Goal: Information Seeking & Learning: Learn about a topic

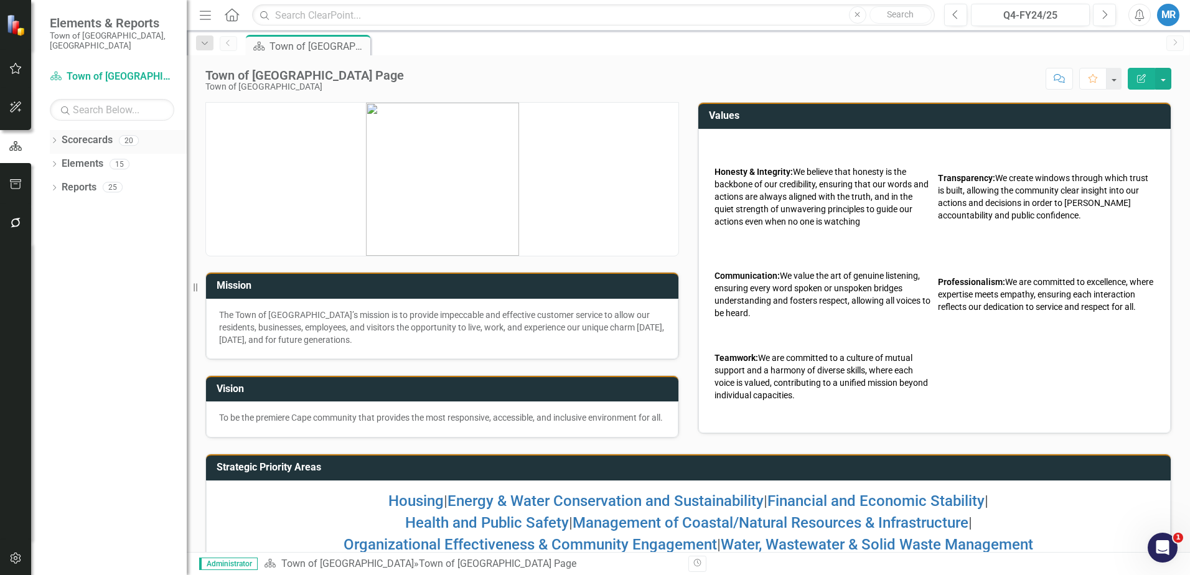
click at [102, 133] on link "Scorecards" at bounding box center [87, 140] width 51 height 14
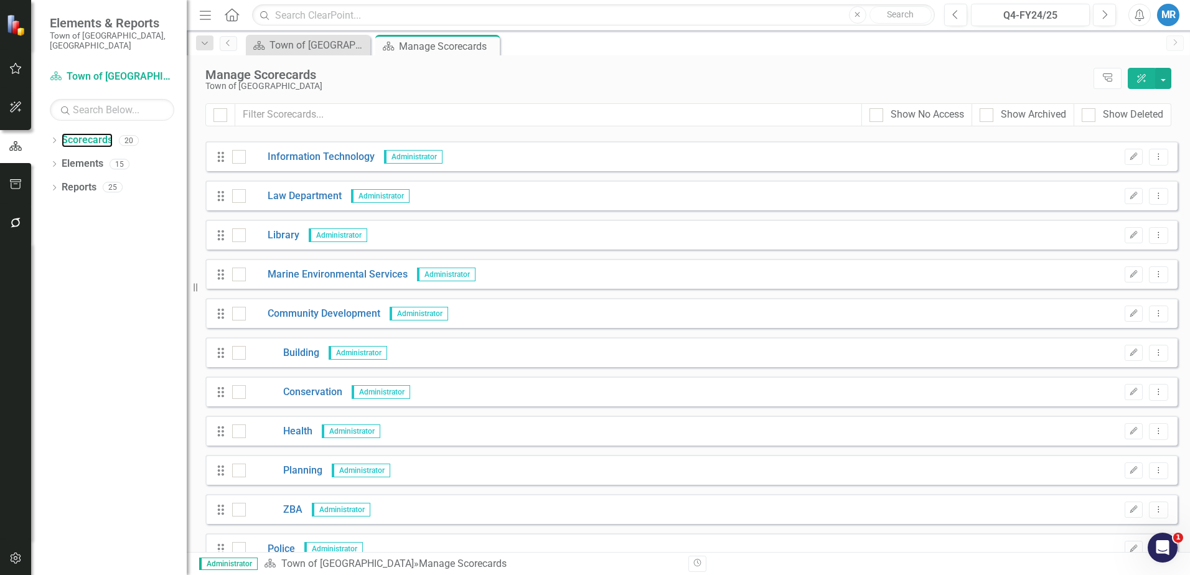
scroll to position [187, 0]
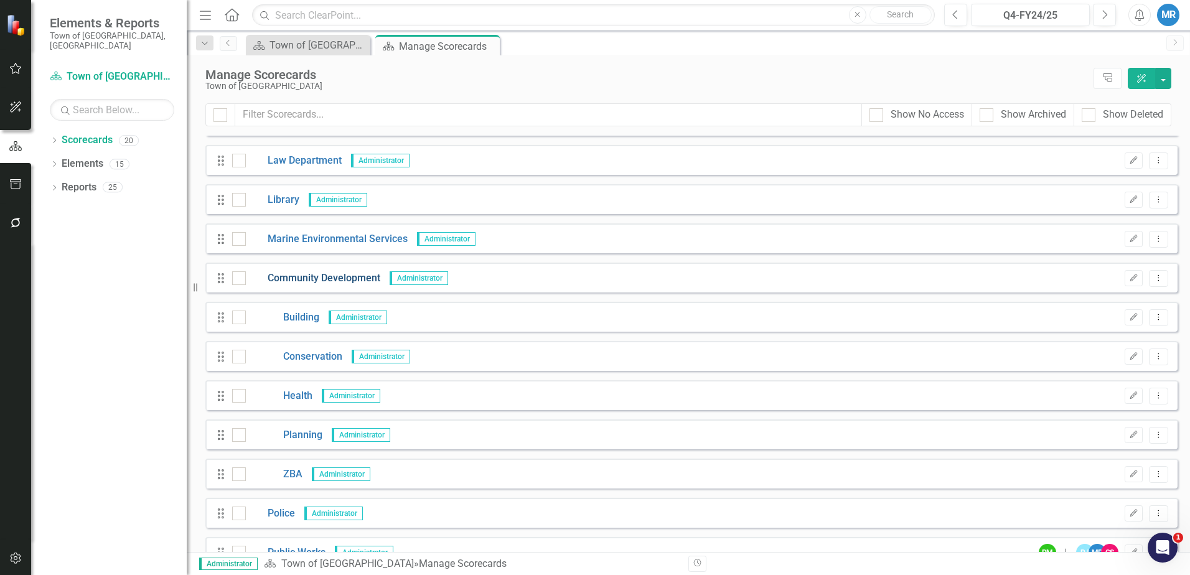
click at [340, 279] on link "Community Development" at bounding box center [313, 278] width 134 height 14
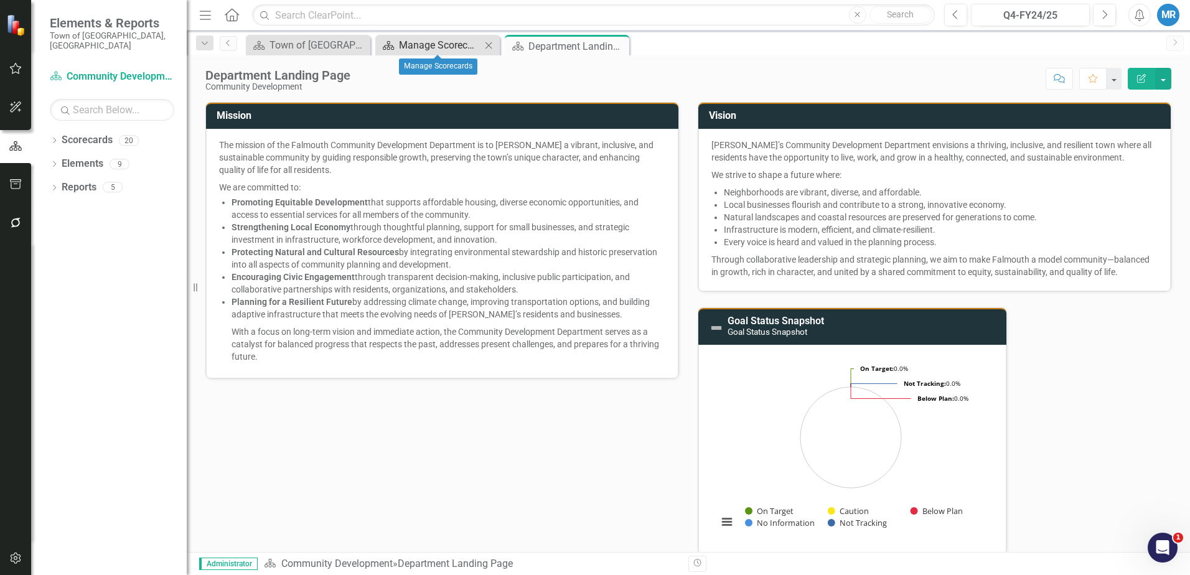
click at [439, 47] on div "Manage Scorecards" at bounding box center [440, 45] width 82 height 16
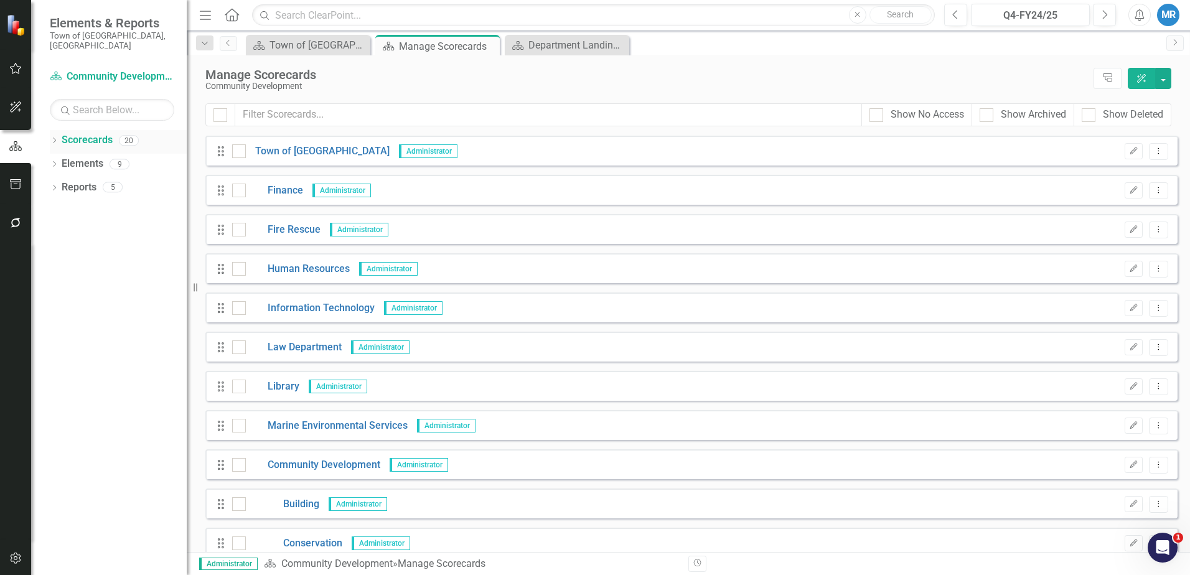
click at [88, 133] on link "Scorecards" at bounding box center [87, 140] width 51 height 14
click at [105, 70] on link "Scorecard Community Development" at bounding box center [112, 77] width 124 height 14
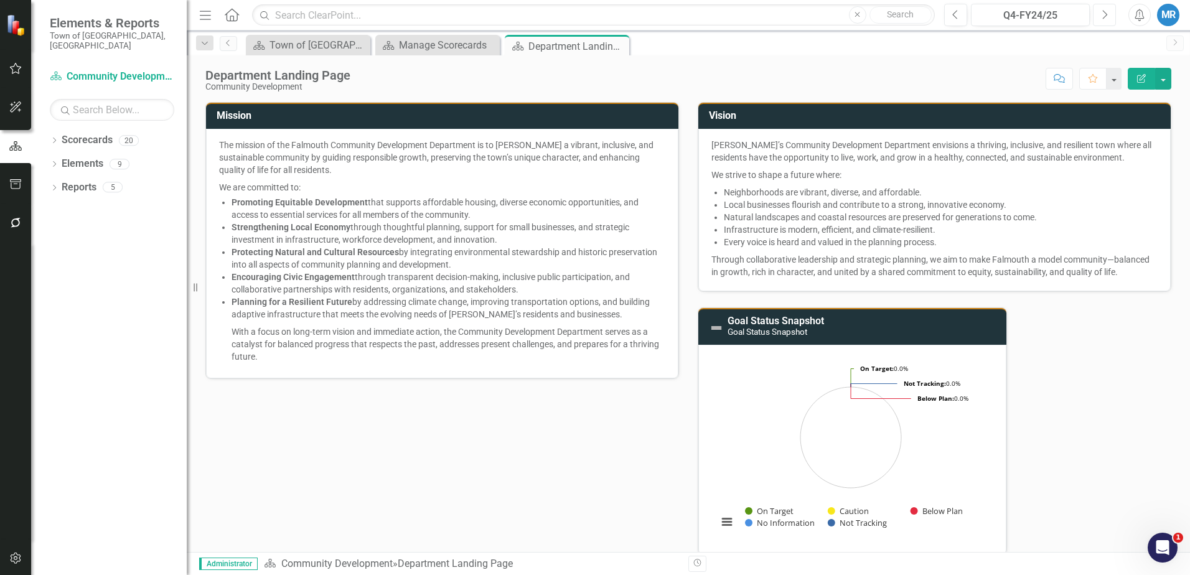
click at [1105, 12] on icon "button" at bounding box center [1104, 14] width 5 height 9
click at [1109, 13] on button "Next" at bounding box center [1103, 15] width 23 height 22
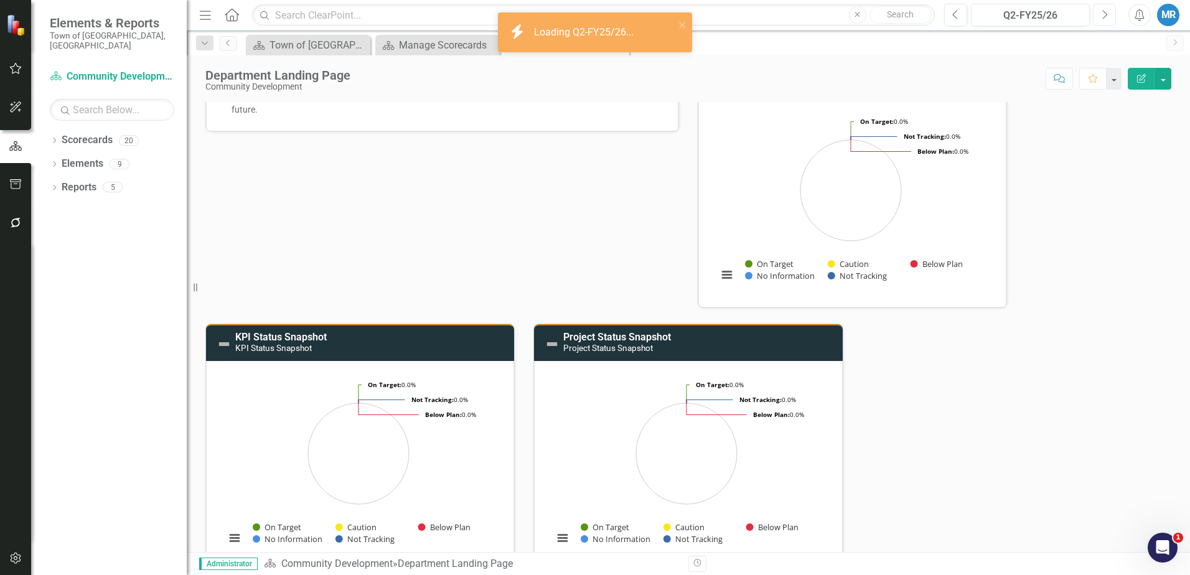
scroll to position [62, 0]
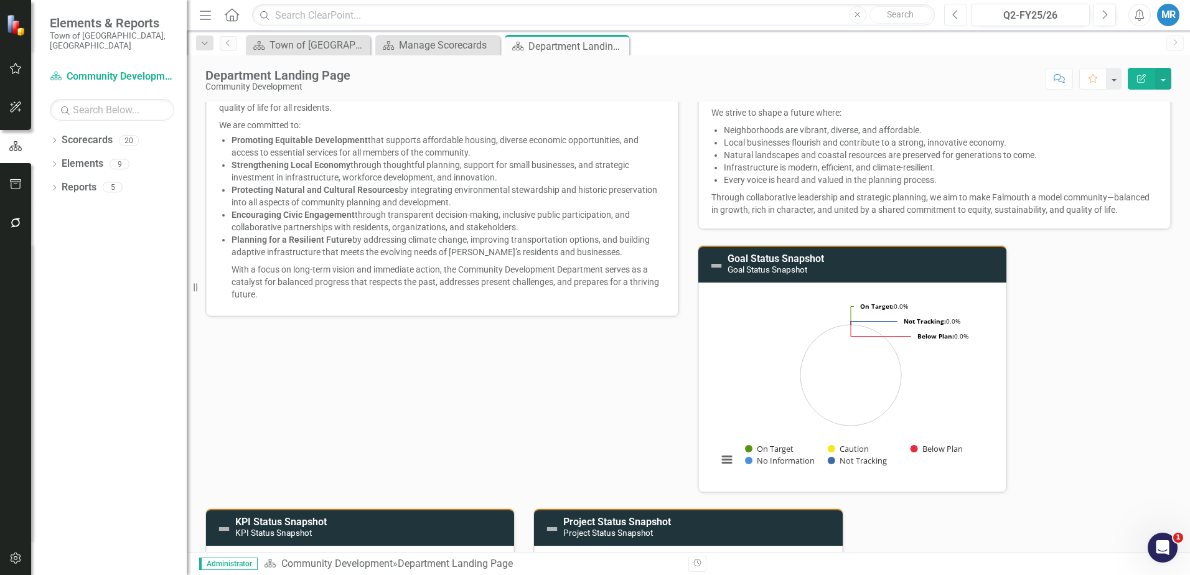
click at [958, 10] on icon "Previous" at bounding box center [955, 14] width 7 height 11
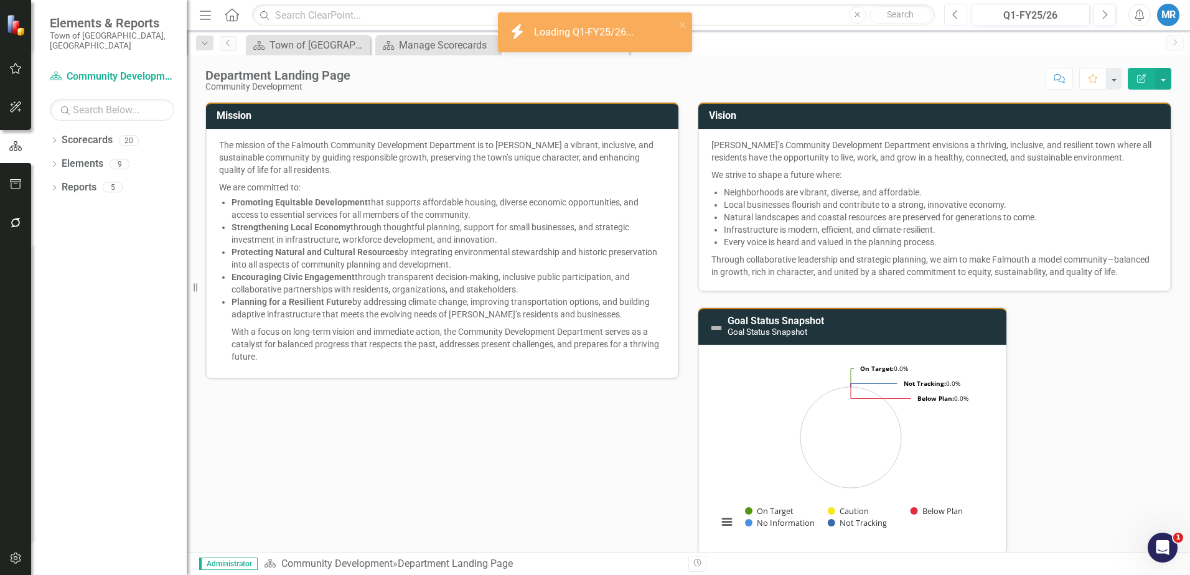
click at [957, 12] on icon "Previous" at bounding box center [955, 14] width 7 height 11
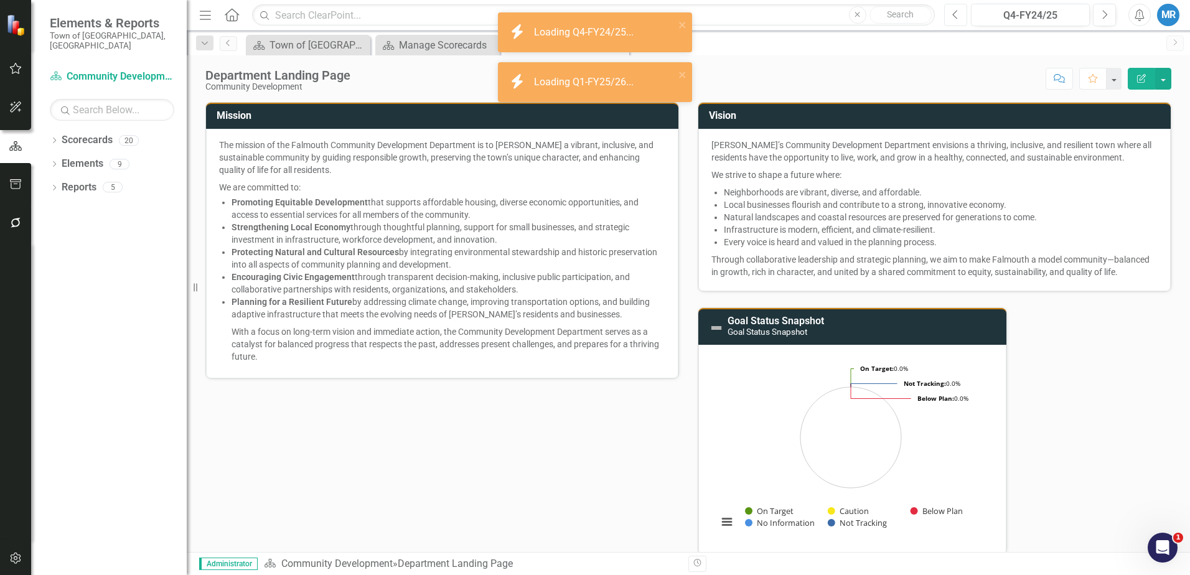
click at [955, 14] on icon "Previous" at bounding box center [955, 14] width 7 height 11
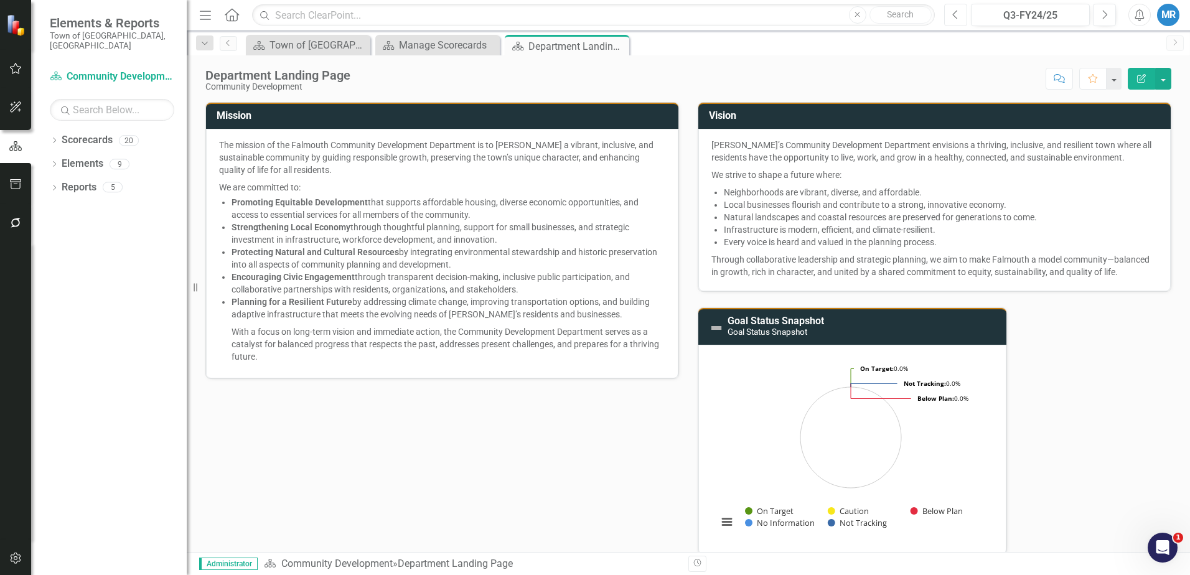
click at [957, 17] on icon "Previous" at bounding box center [955, 14] width 7 height 11
click at [96, 133] on link "Scorecards" at bounding box center [87, 140] width 51 height 14
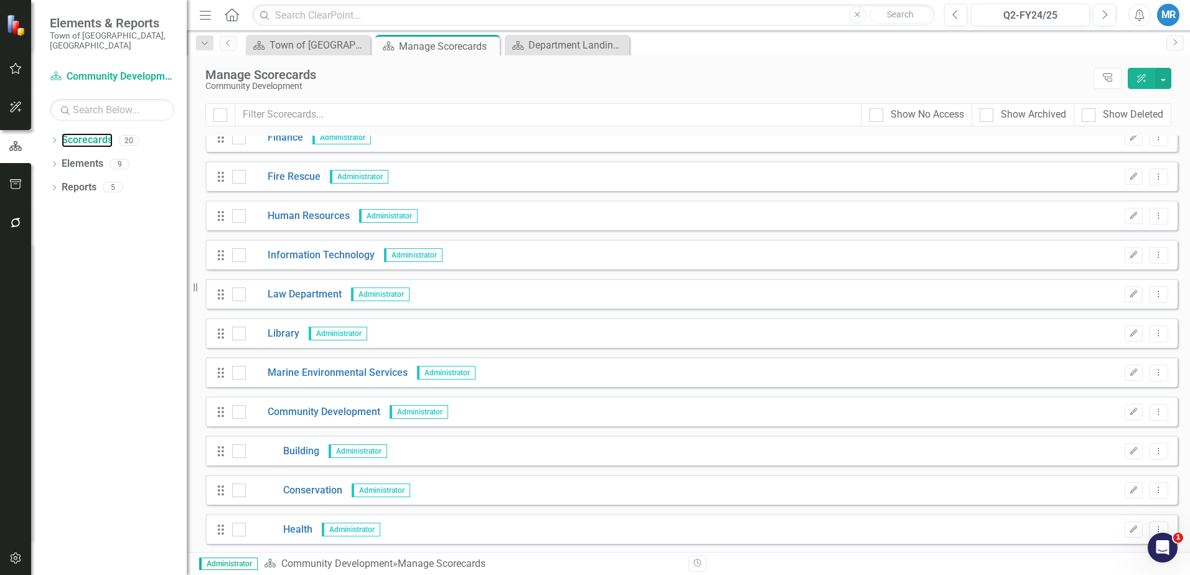
scroll to position [124, 0]
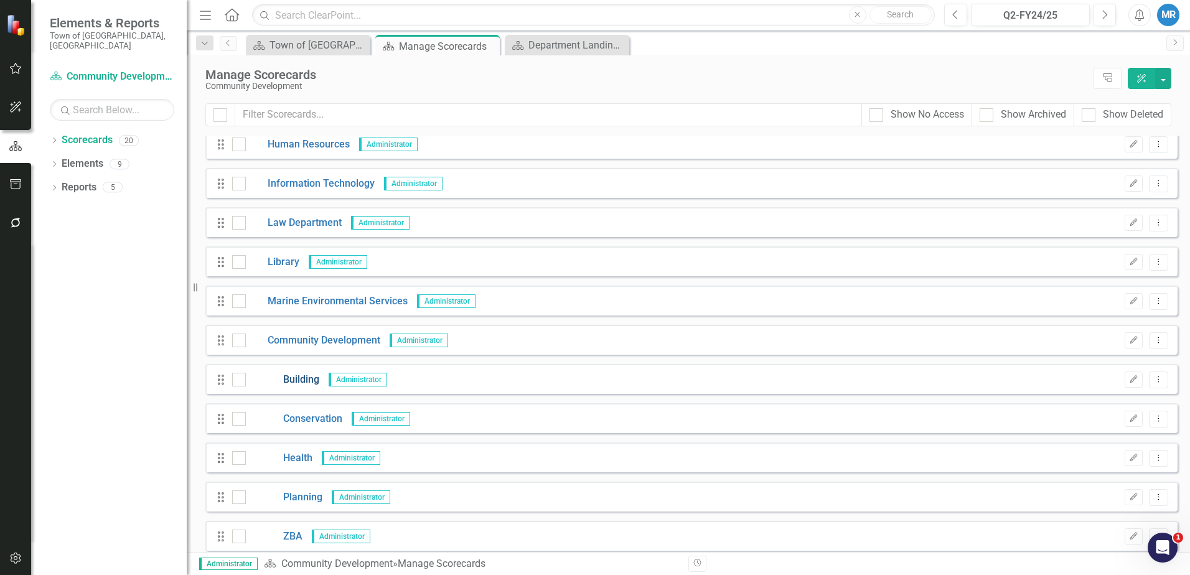
click at [305, 380] on link "Building" at bounding box center [282, 380] width 73 height 14
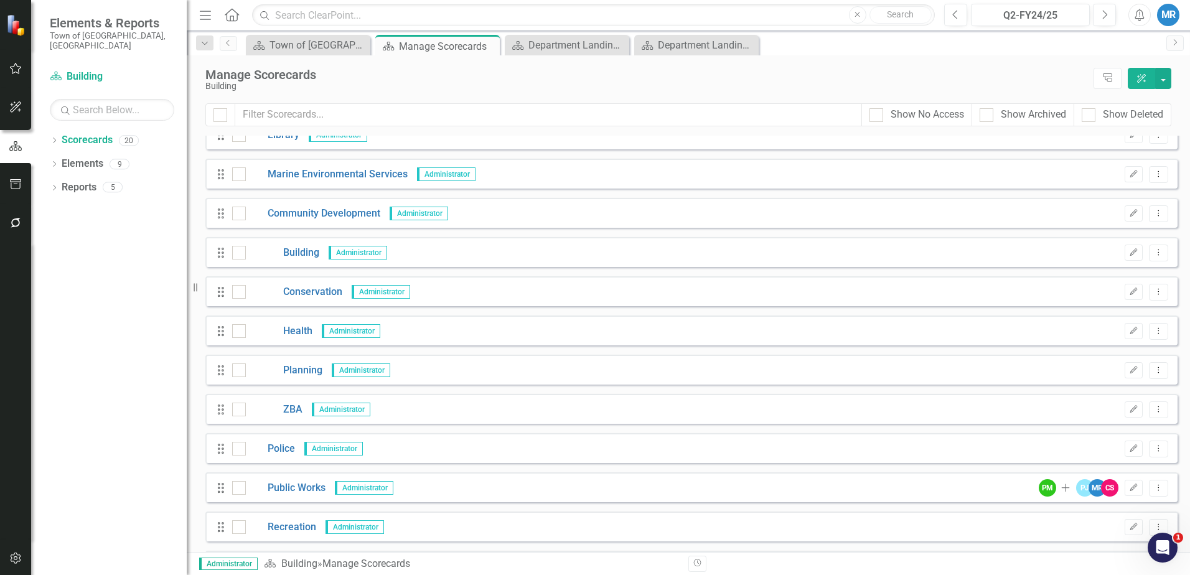
scroll to position [368, 0]
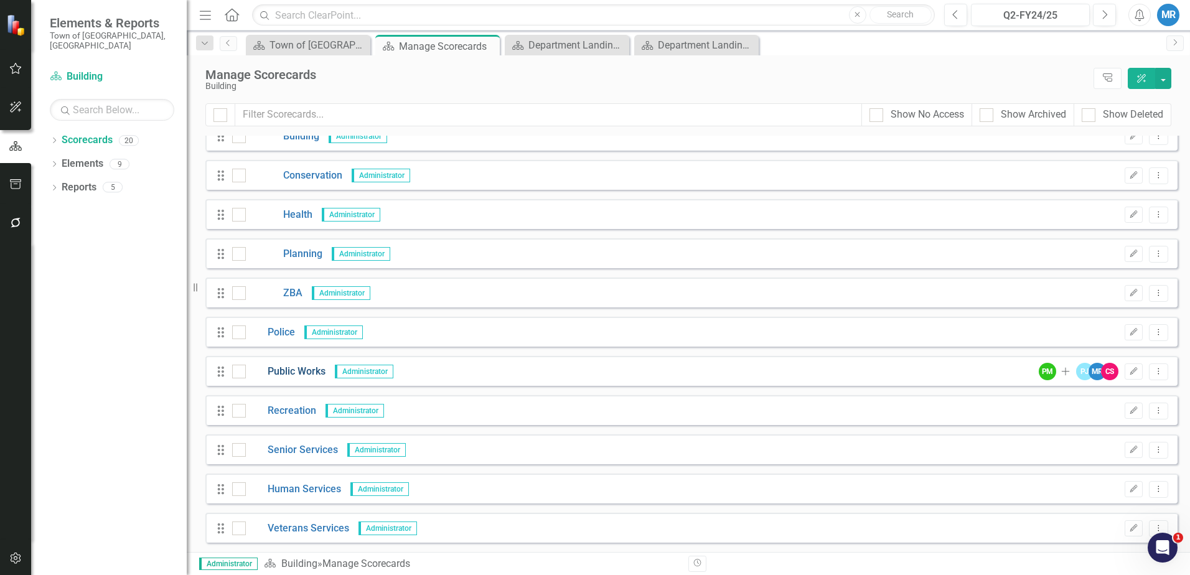
click at [302, 371] on link "Public Works" at bounding box center [286, 372] width 80 height 14
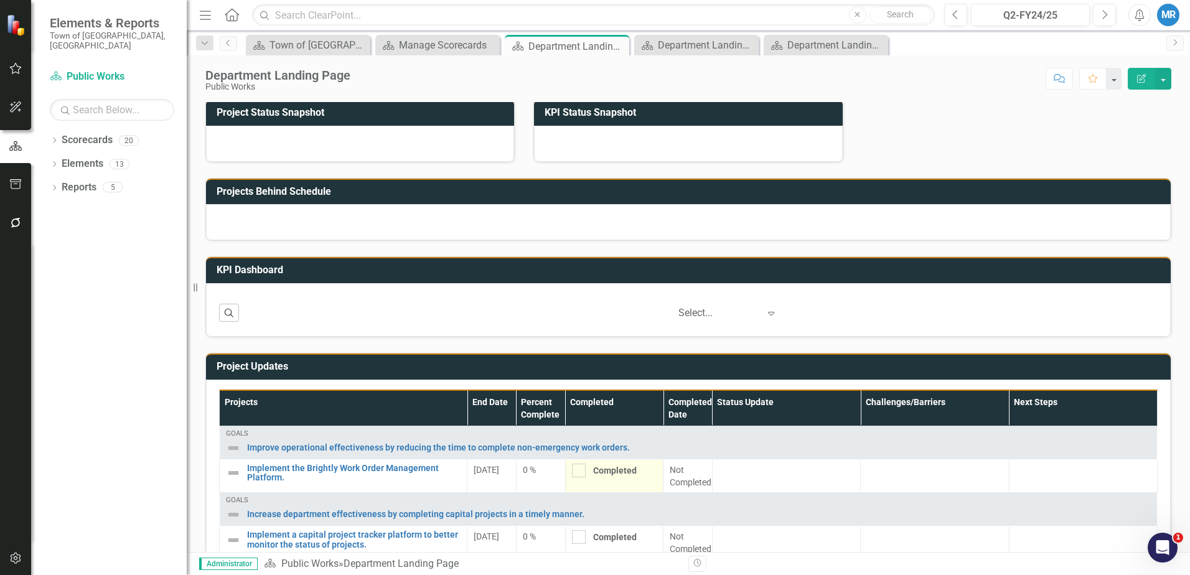
scroll to position [437, 0]
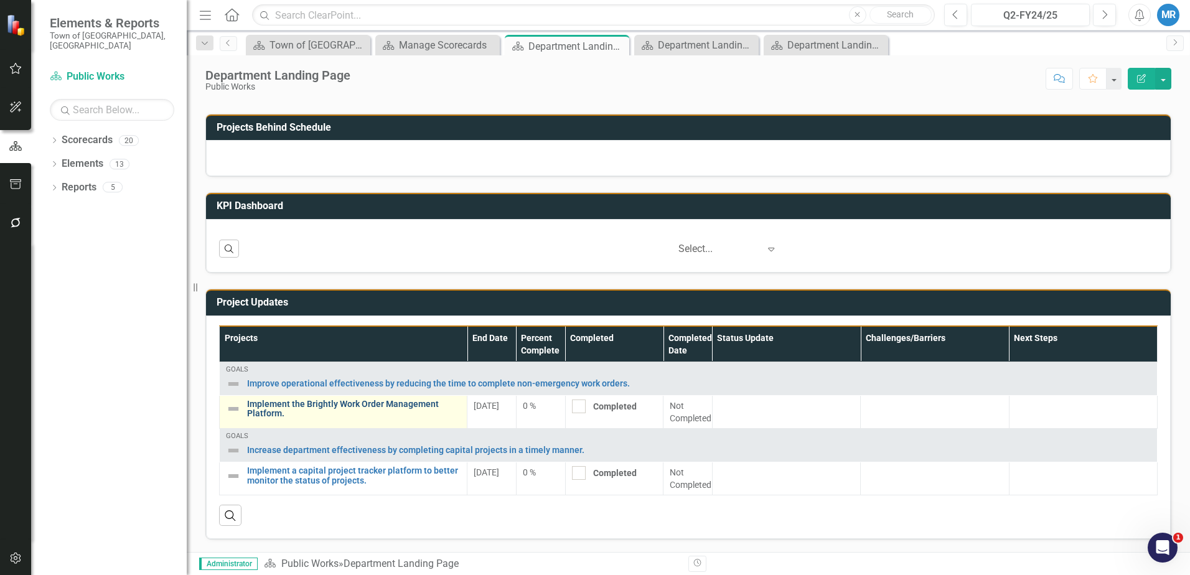
click at [301, 404] on link "Implement the Brightly Work Order Management Platform." at bounding box center [353, 408] width 213 height 19
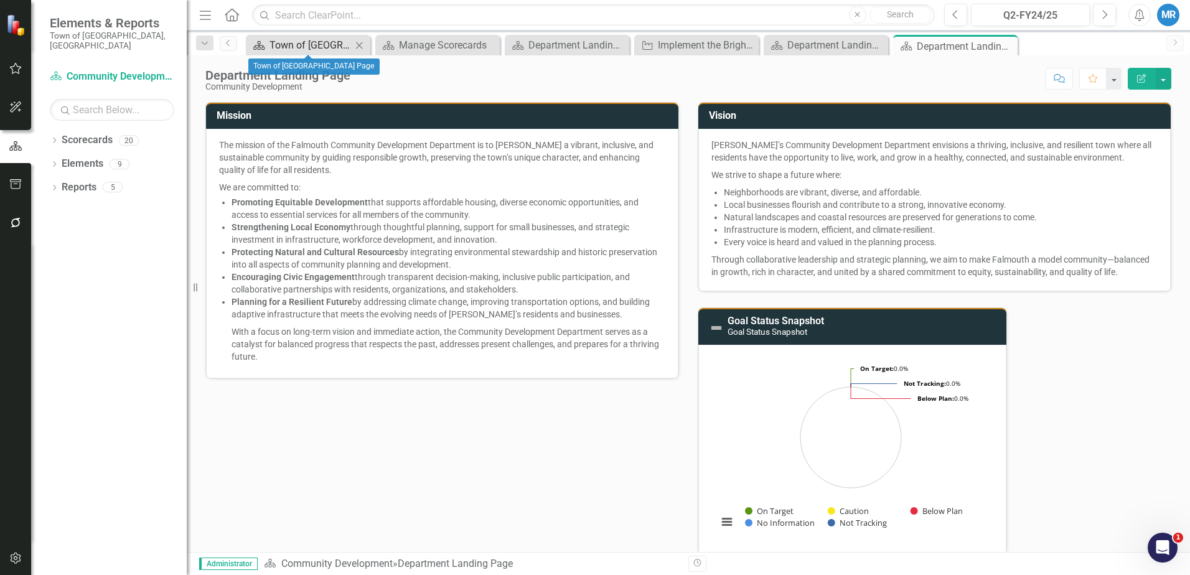
click at [320, 41] on div "Town of [GEOGRAPHIC_DATA] Page" at bounding box center [310, 45] width 82 height 16
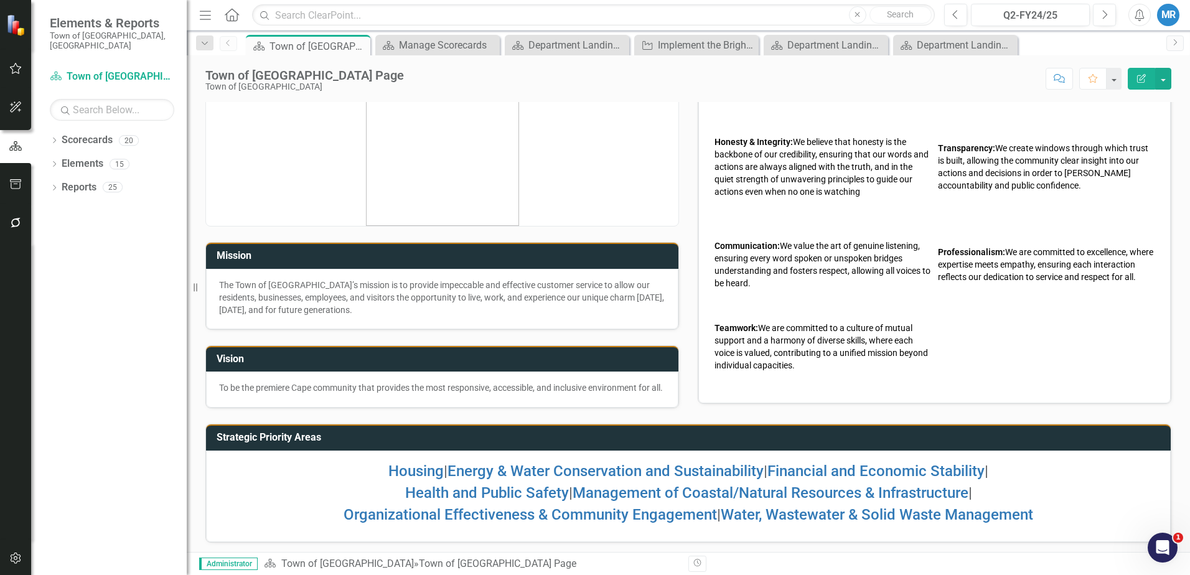
scroll to position [45, 0]
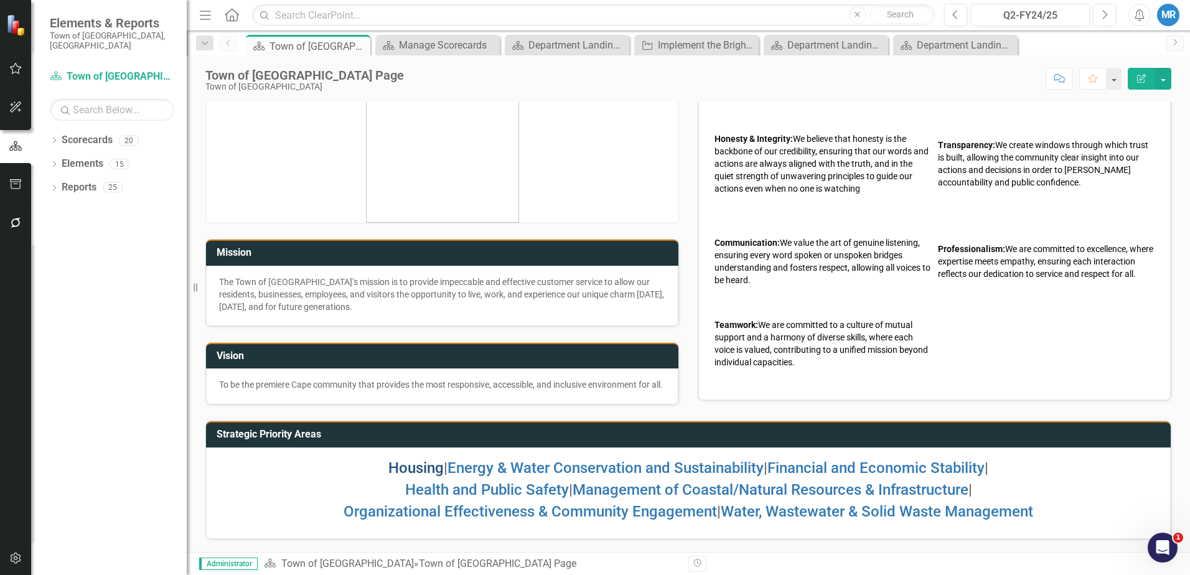
click at [405, 464] on link "Housing" at bounding box center [415, 467] width 55 height 17
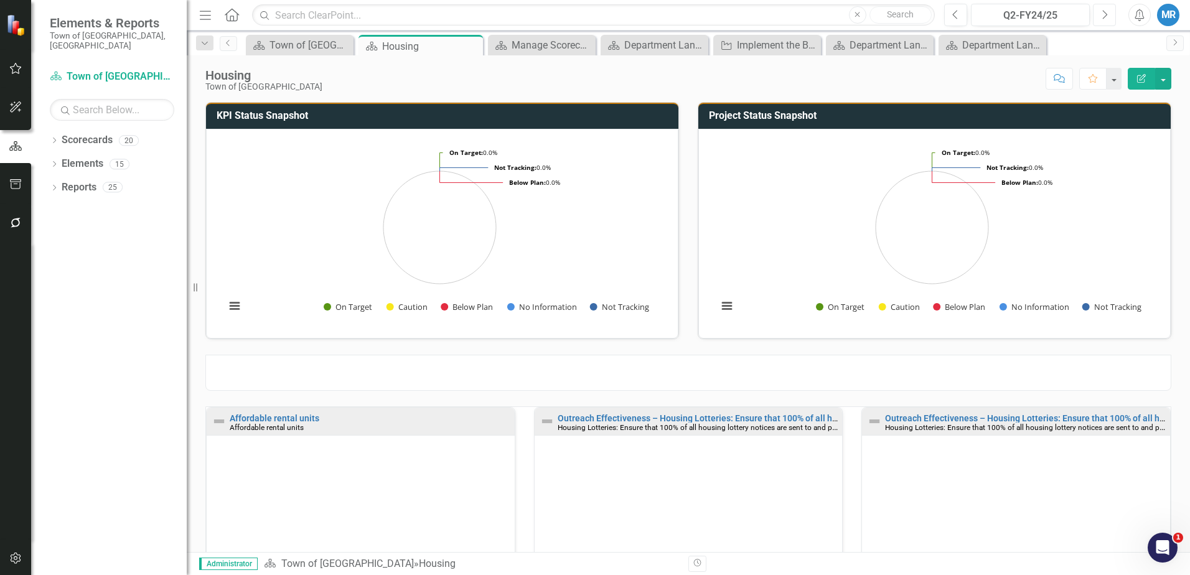
click at [1106, 14] on icon "Next" at bounding box center [1104, 14] width 7 height 11
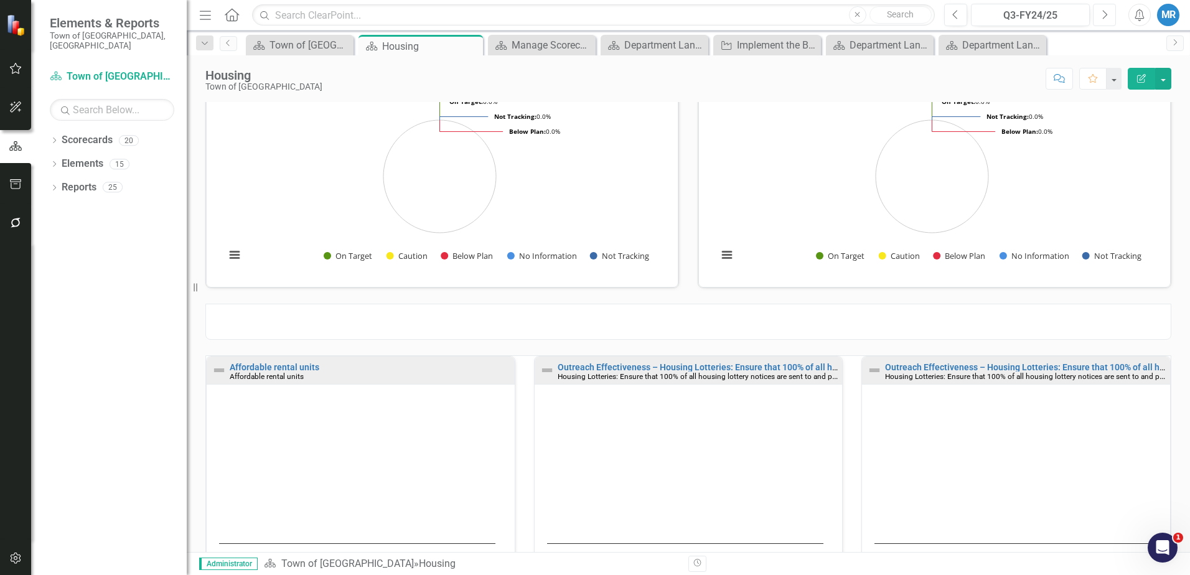
scroll to position [50, 0]
click at [1102, 12] on icon "Next" at bounding box center [1104, 14] width 7 height 11
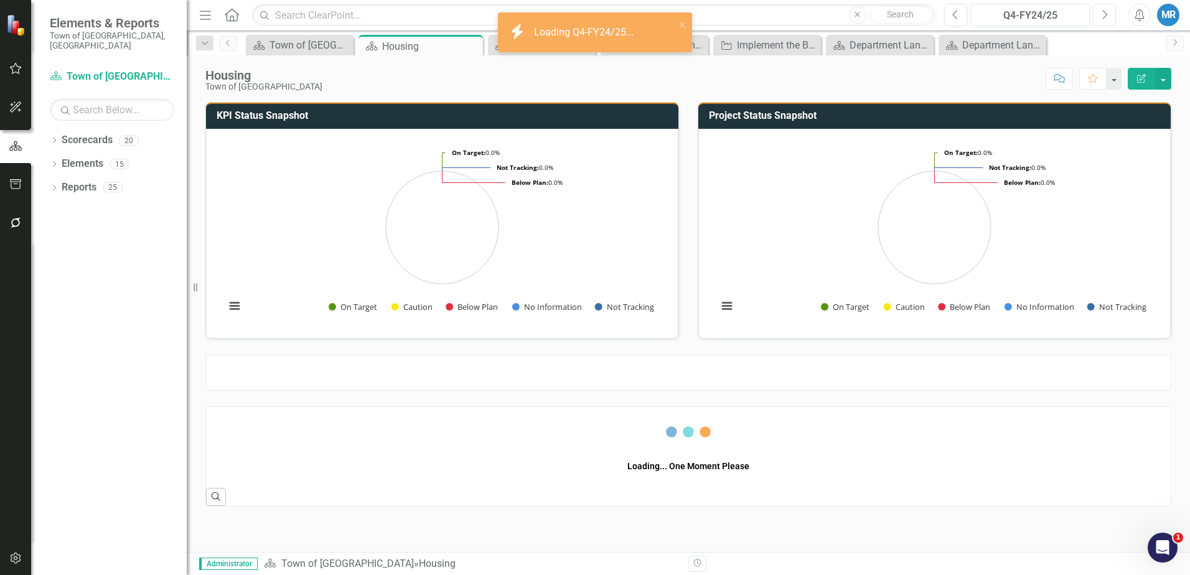
click at [1106, 12] on icon "Next" at bounding box center [1104, 14] width 7 height 11
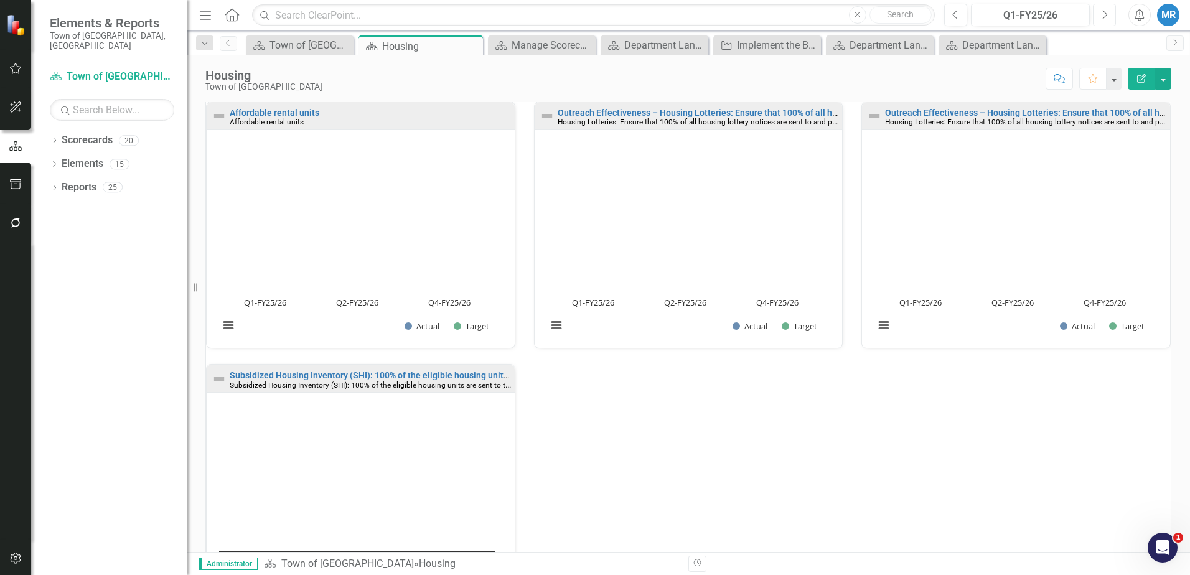
scroll to position [187, 0]
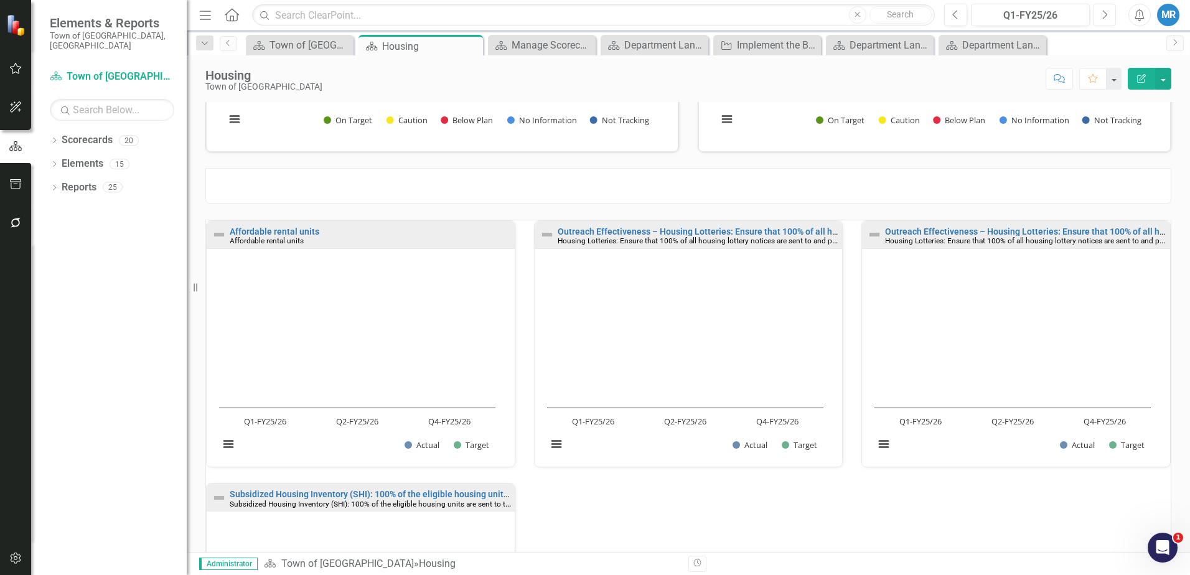
click at [1103, 12] on icon "Next" at bounding box center [1104, 14] width 7 height 11
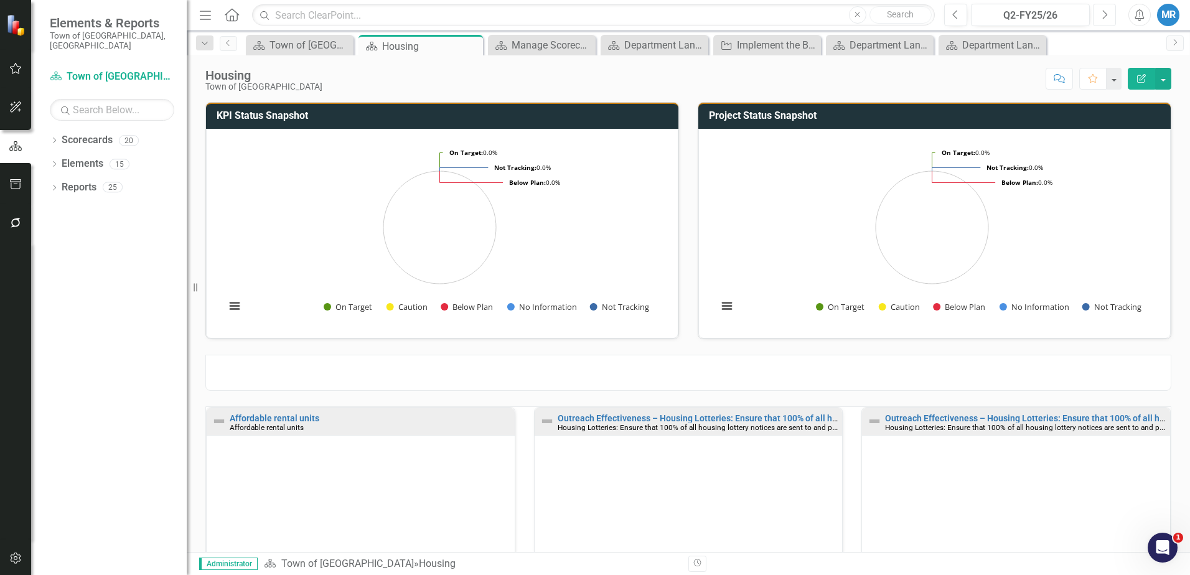
click at [1102, 14] on icon "Next" at bounding box center [1104, 14] width 7 height 11
click at [1098, 14] on button "Next" at bounding box center [1103, 15] width 23 height 22
click at [957, 14] on icon "Previous" at bounding box center [955, 14] width 7 height 11
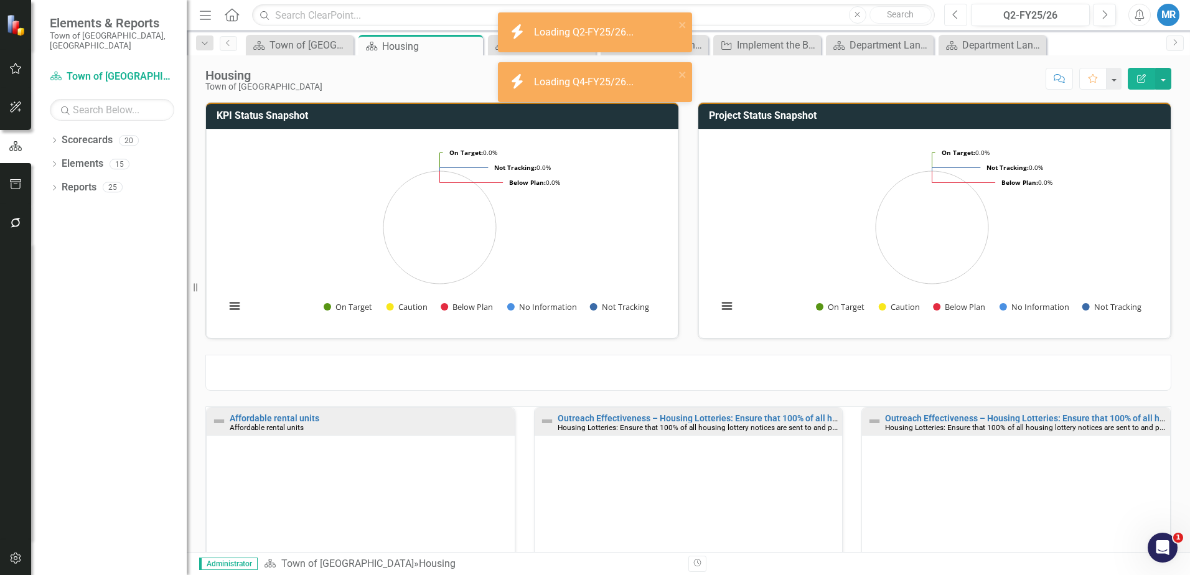
click at [957, 14] on icon "Previous" at bounding box center [955, 14] width 7 height 11
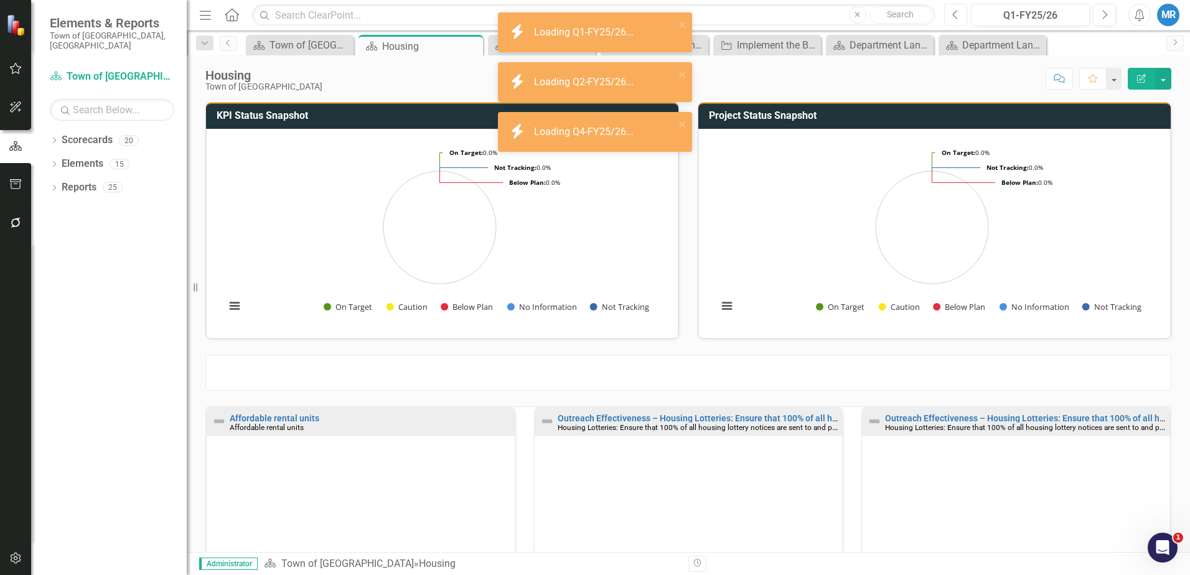
click at [957, 14] on icon "Previous" at bounding box center [955, 14] width 7 height 11
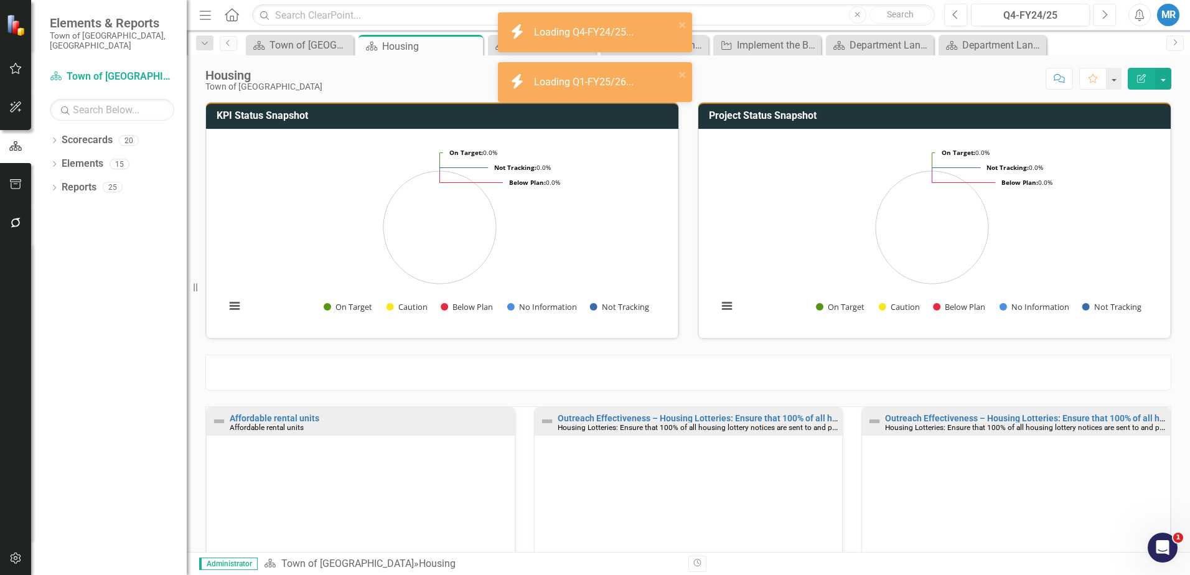
click at [1113, 15] on button "Next" at bounding box center [1103, 15] width 23 height 22
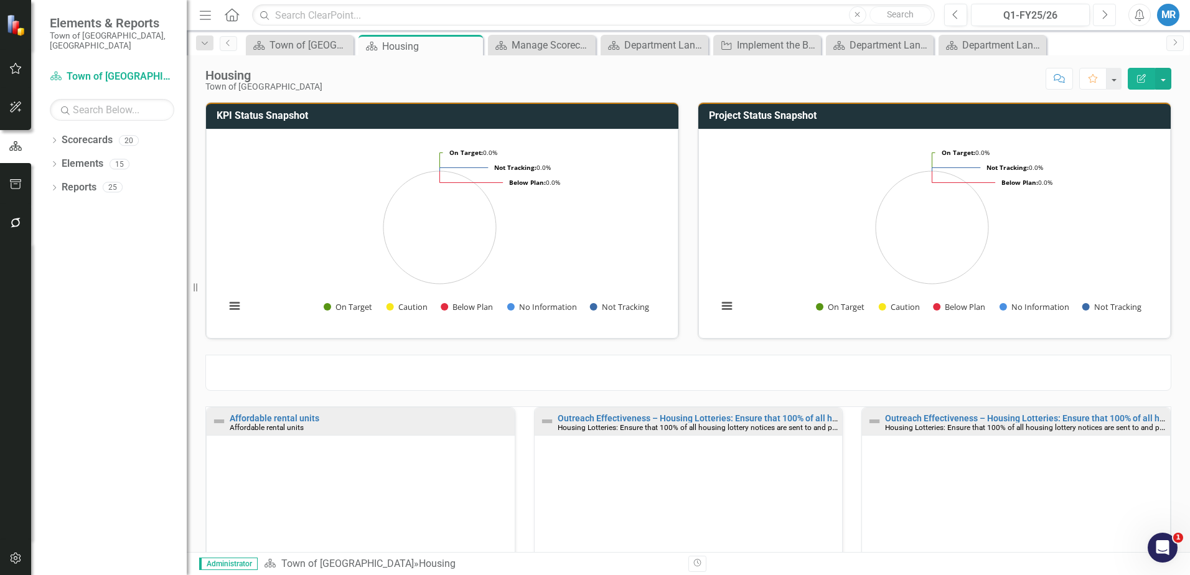
scroll to position [1, 0]
click at [276, 416] on link "Affordable rental units" at bounding box center [275, 417] width 90 height 10
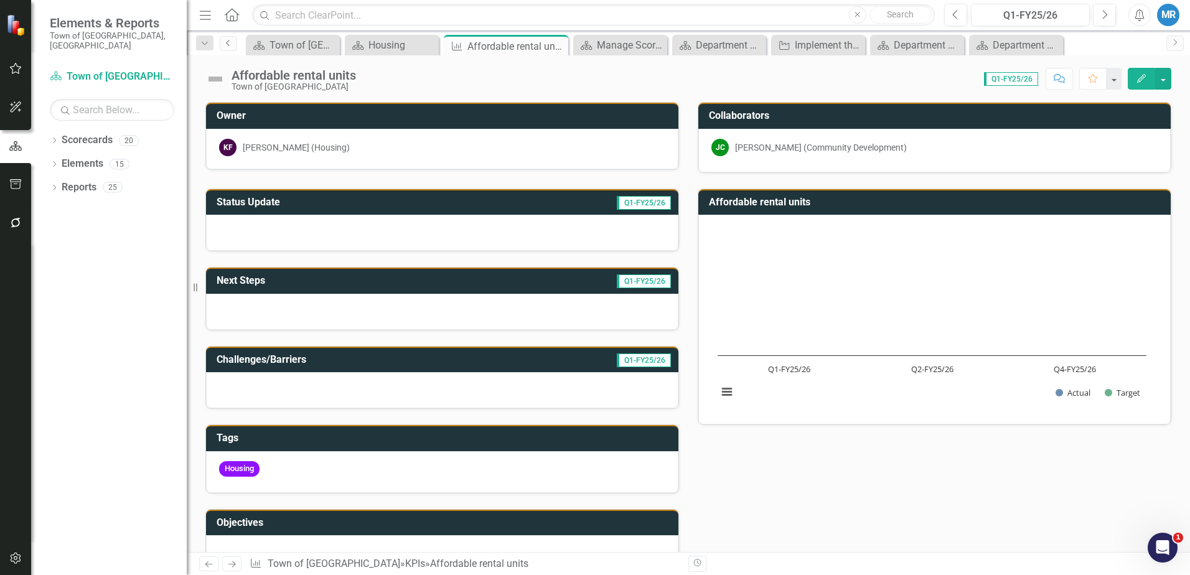
click at [227, 43] on icon "Previous" at bounding box center [228, 42] width 10 height 7
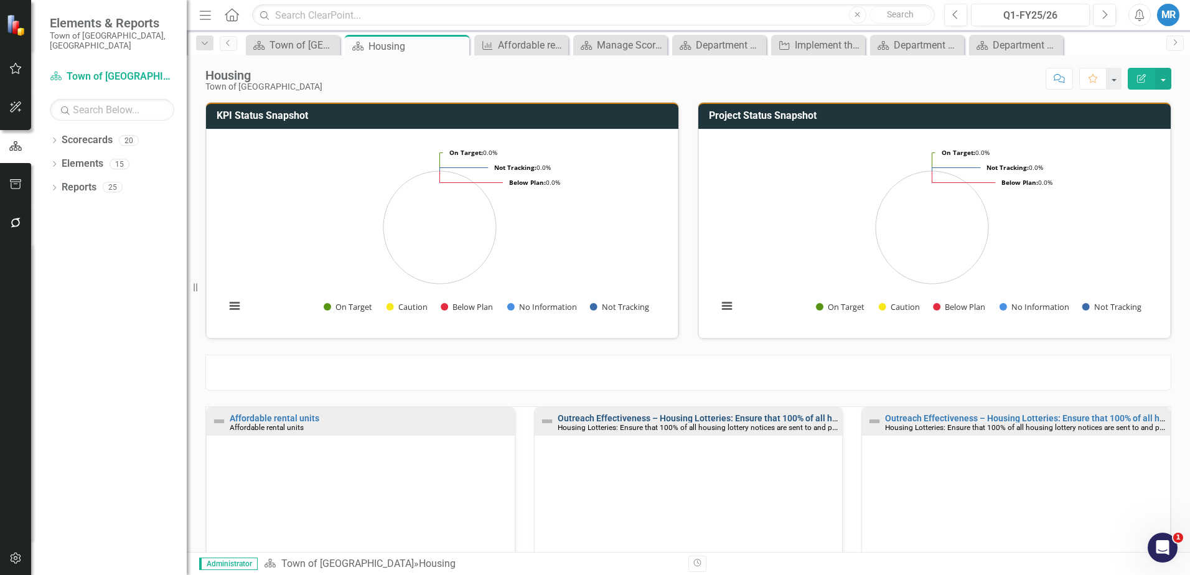
click at [689, 414] on link "Outreach Effectiveness – Housing Lotteries: Ensure that 100% of all housing lot…" at bounding box center [855, 418] width 596 height 10
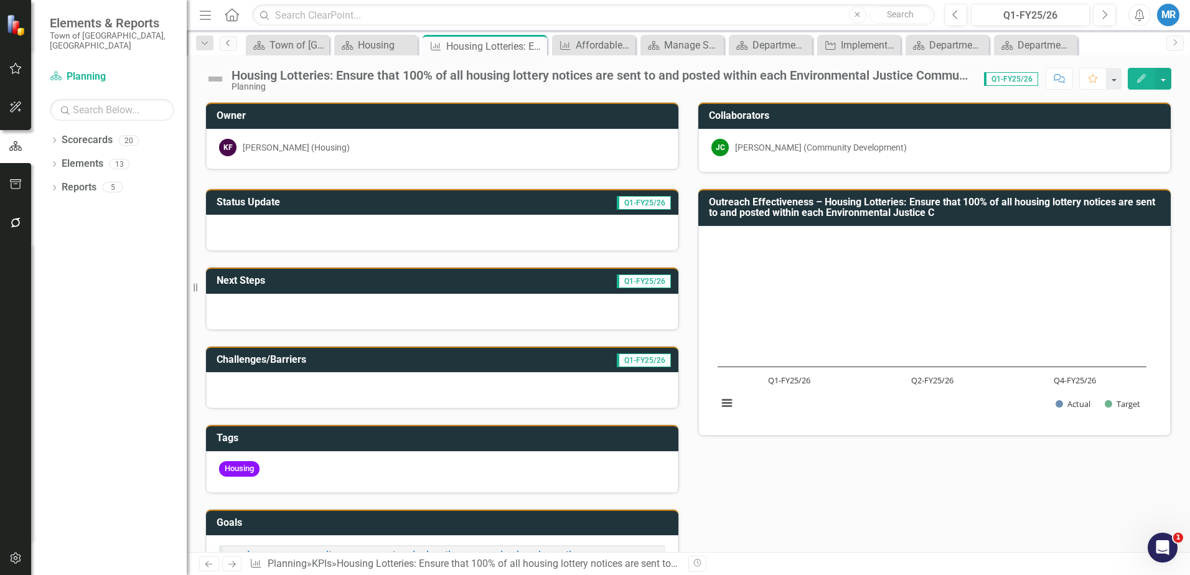
click at [228, 41] on icon "Previous" at bounding box center [228, 42] width 10 height 7
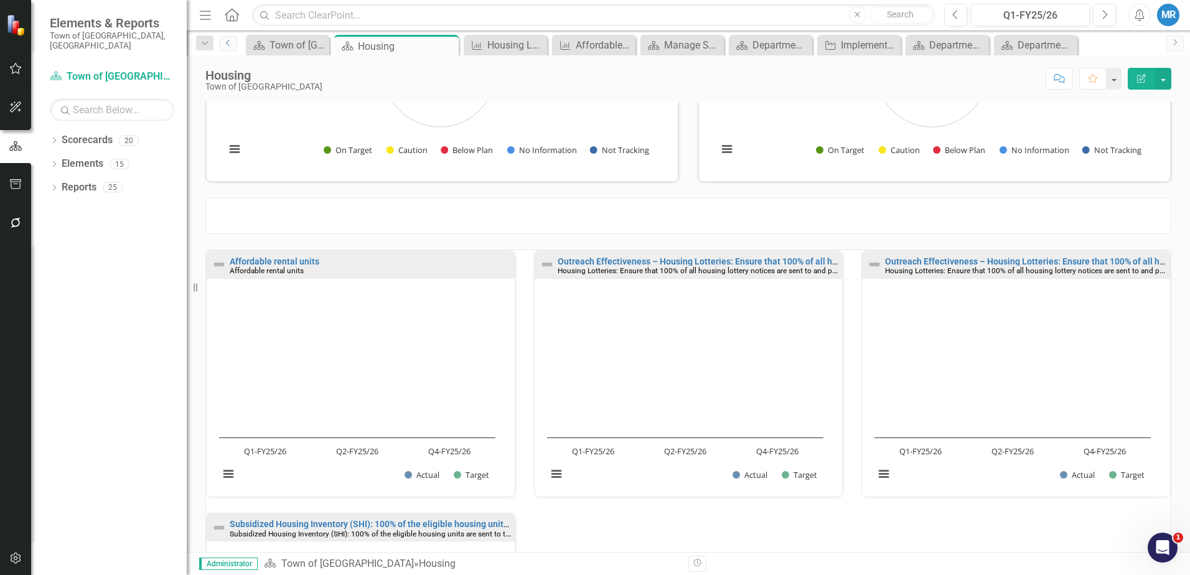
scroll to position [187, 0]
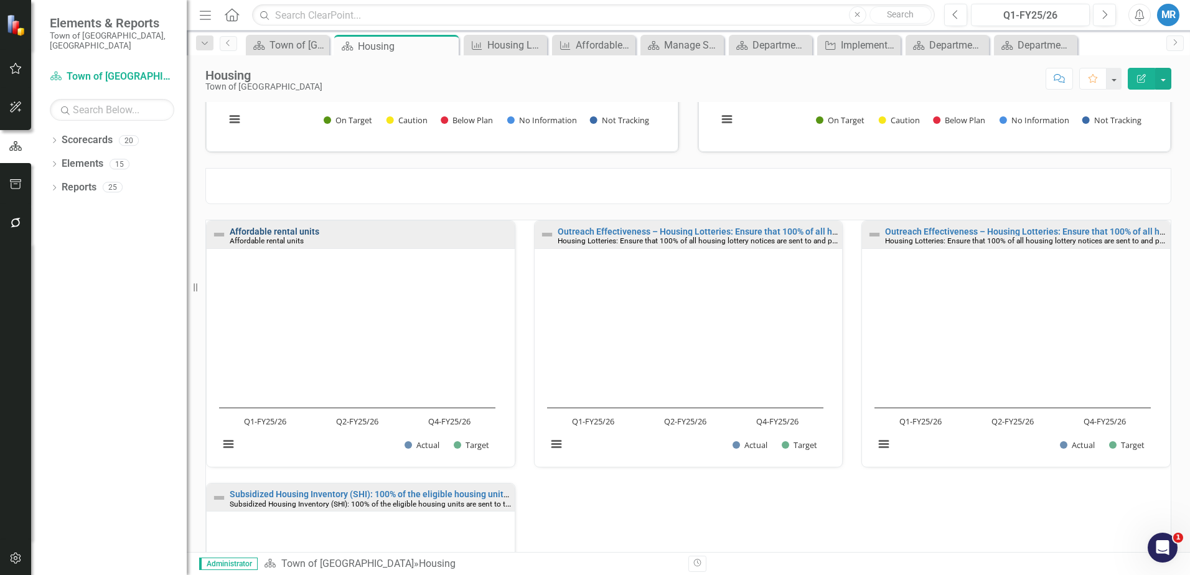
click at [276, 230] on link "Affordable rental units" at bounding box center [275, 231] width 90 height 10
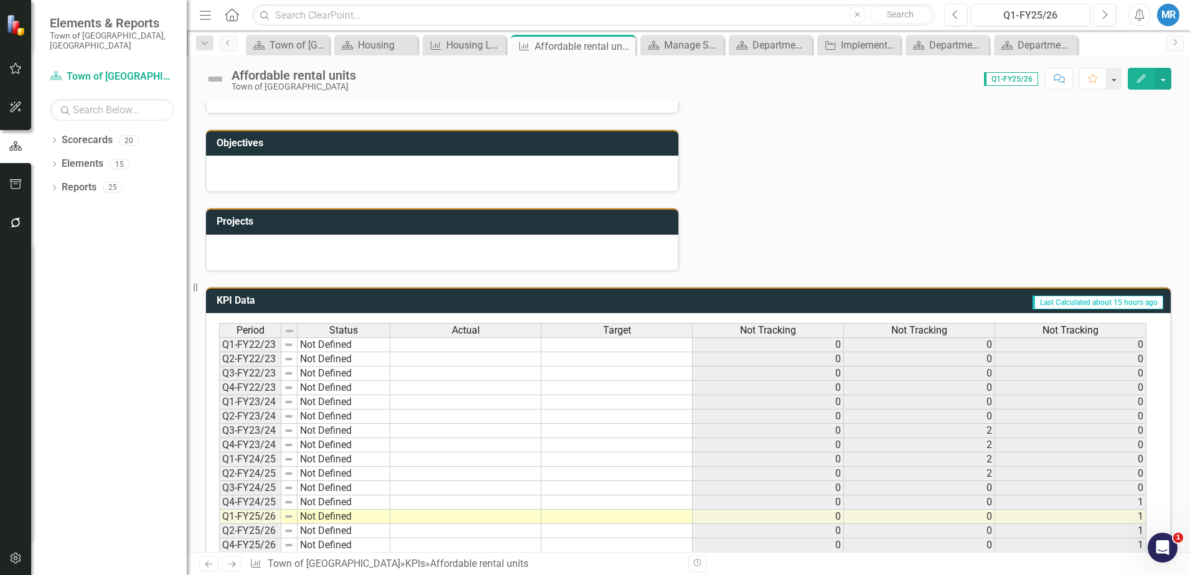
scroll to position [351, 0]
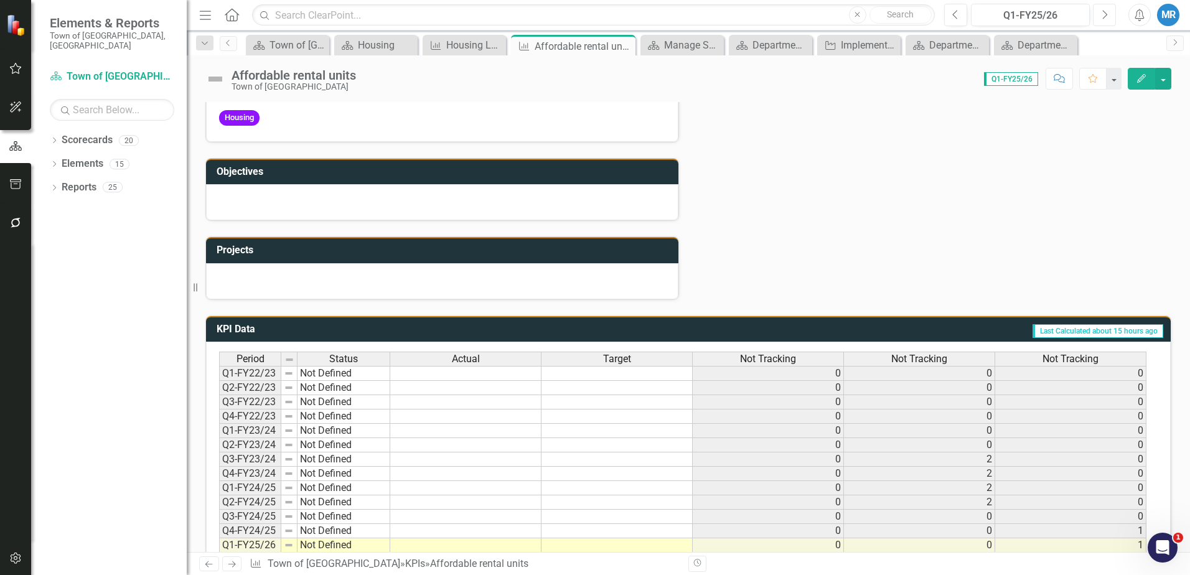
click at [1104, 13] on icon "Next" at bounding box center [1104, 14] width 7 height 11
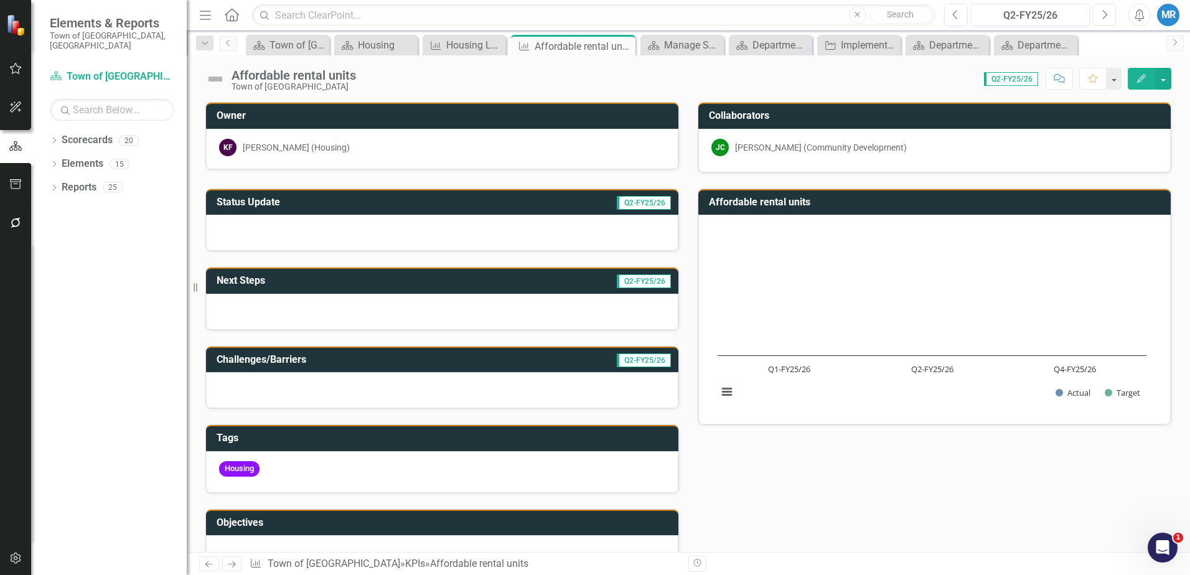
click at [1102, 14] on icon "Next" at bounding box center [1104, 14] width 7 height 11
click at [463, 49] on div "Housing Lotteries: Ensure that 100% of all housing lottery notices are sent to …" at bounding box center [466, 45] width 41 height 16
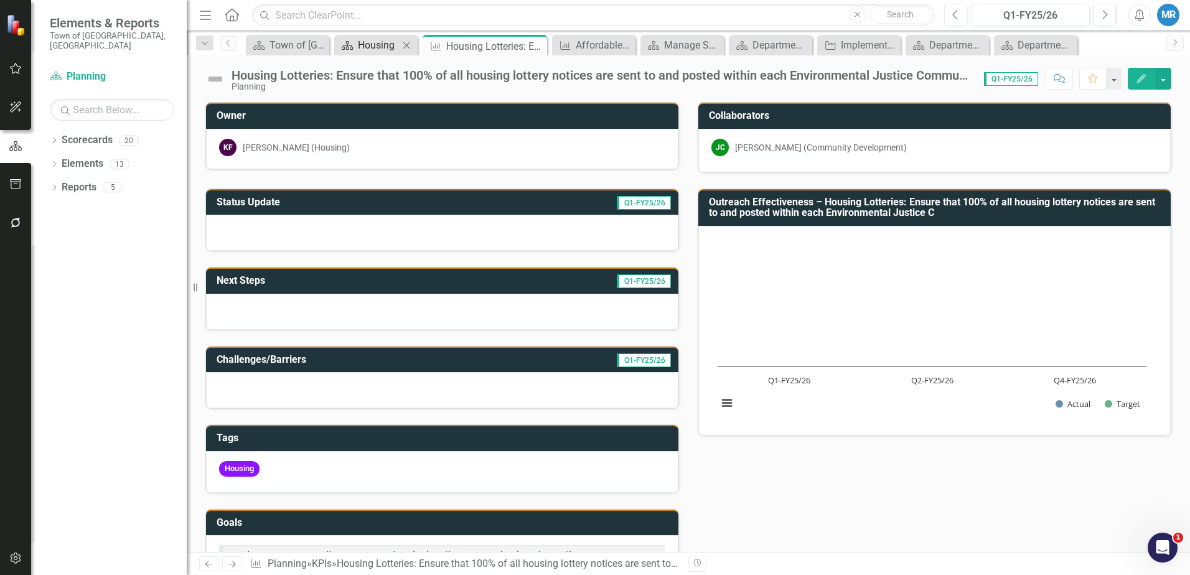
click at [368, 44] on div "Housing" at bounding box center [378, 45] width 41 height 16
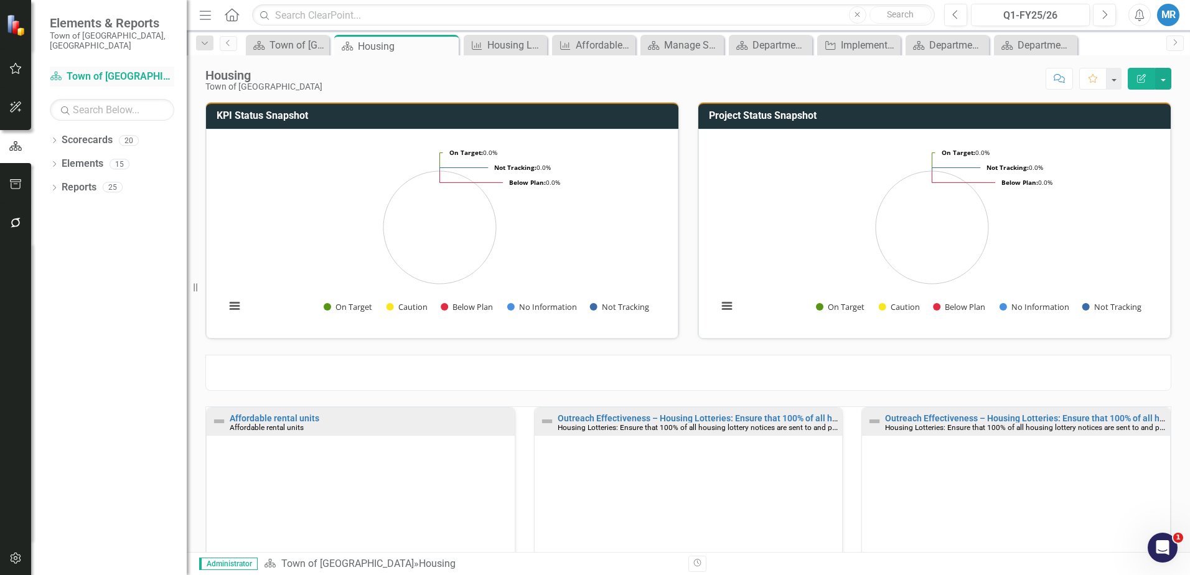
click at [98, 70] on link "Scorecard Town of [GEOGRAPHIC_DATA]" at bounding box center [112, 77] width 124 height 14
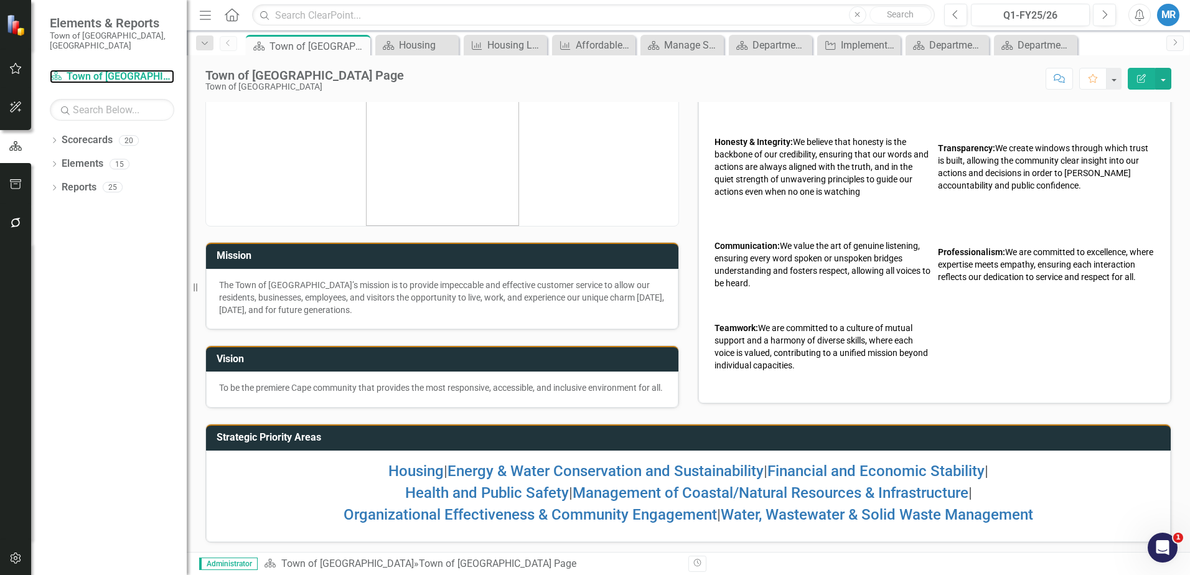
scroll to position [45, 0]
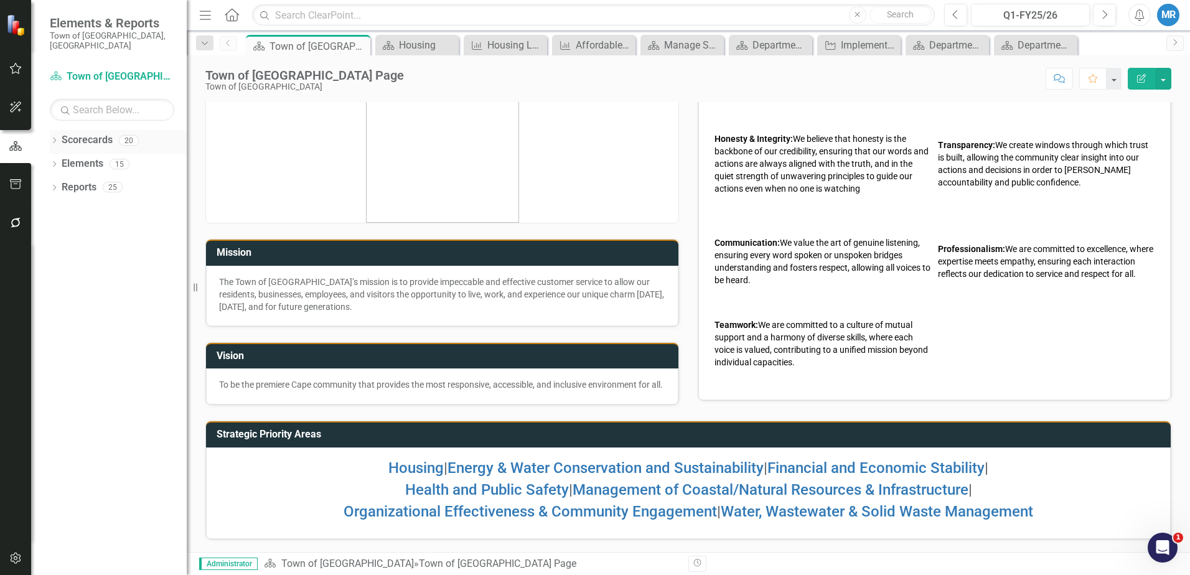
click at [96, 133] on link "Scorecards" at bounding box center [87, 140] width 51 height 14
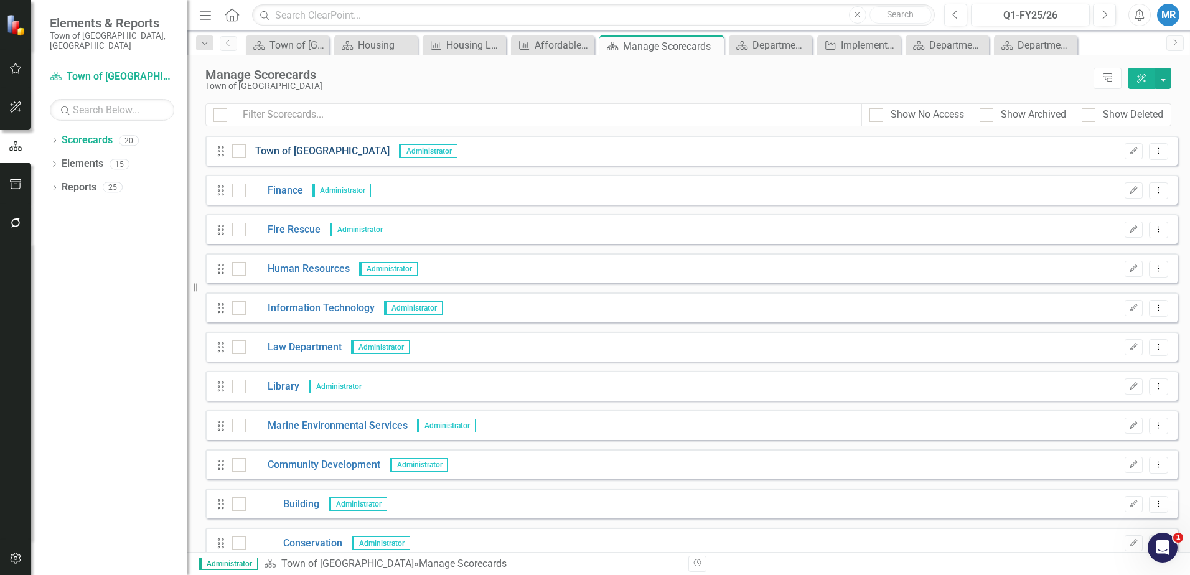
click at [287, 151] on link "Town of [GEOGRAPHIC_DATA]" at bounding box center [318, 151] width 144 height 14
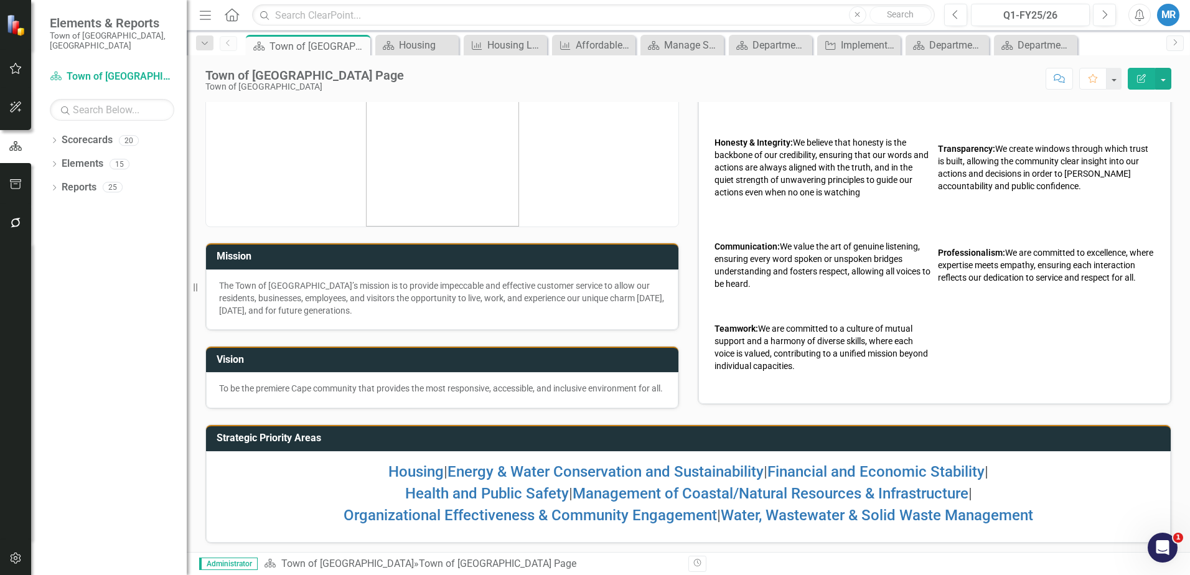
scroll to position [45, 0]
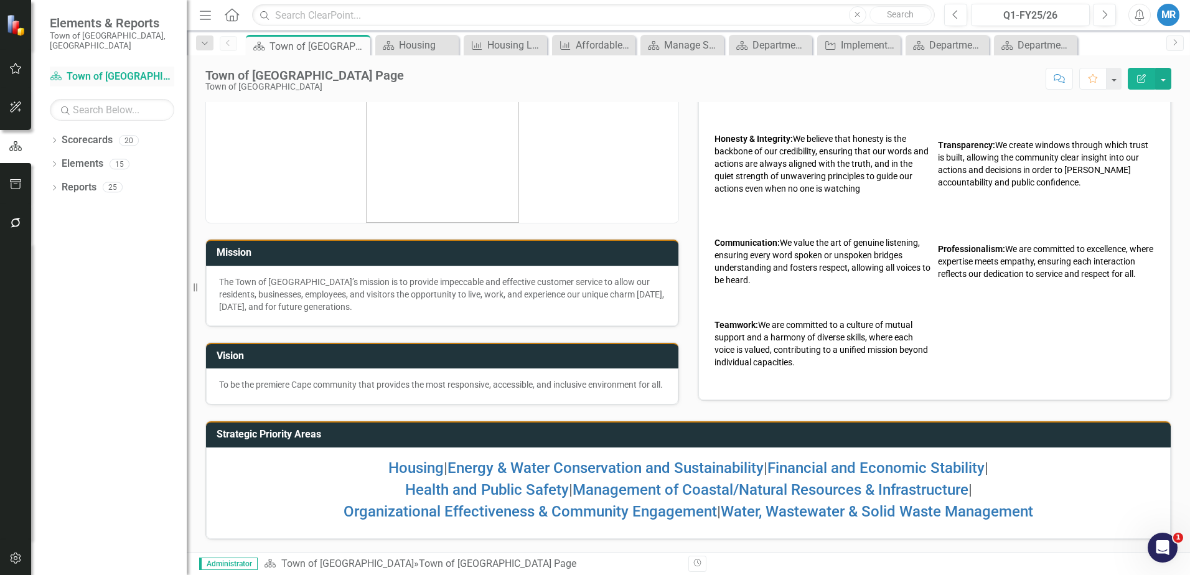
click at [107, 70] on link "Scorecard Town of [GEOGRAPHIC_DATA]" at bounding box center [112, 77] width 124 height 14
click at [98, 133] on link "Scorecards" at bounding box center [87, 140] width 51 height 14
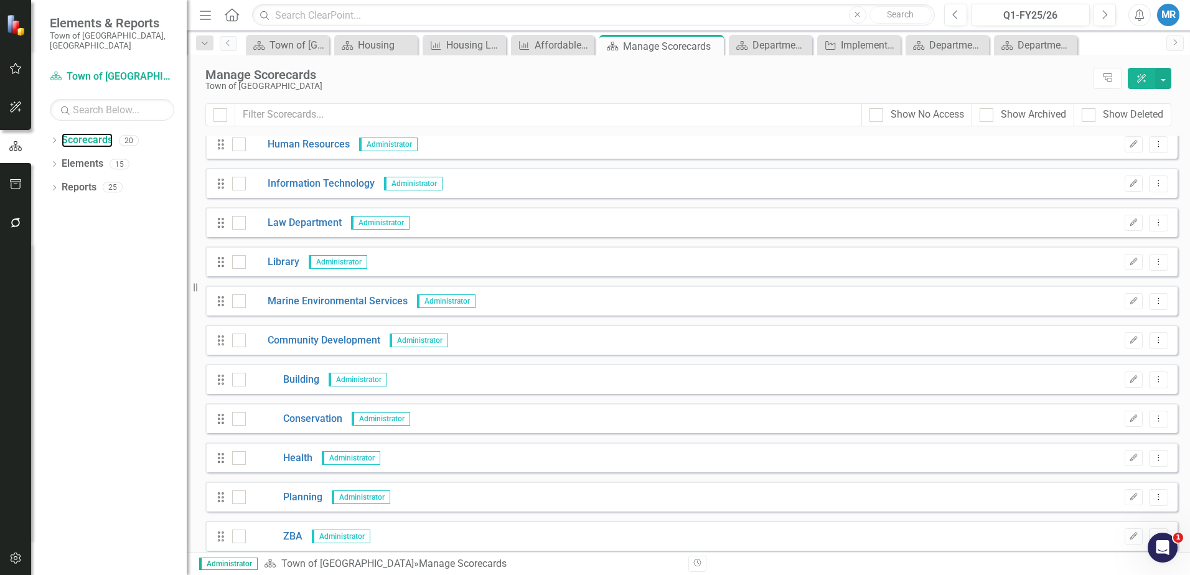
scroll to position [187, 0]
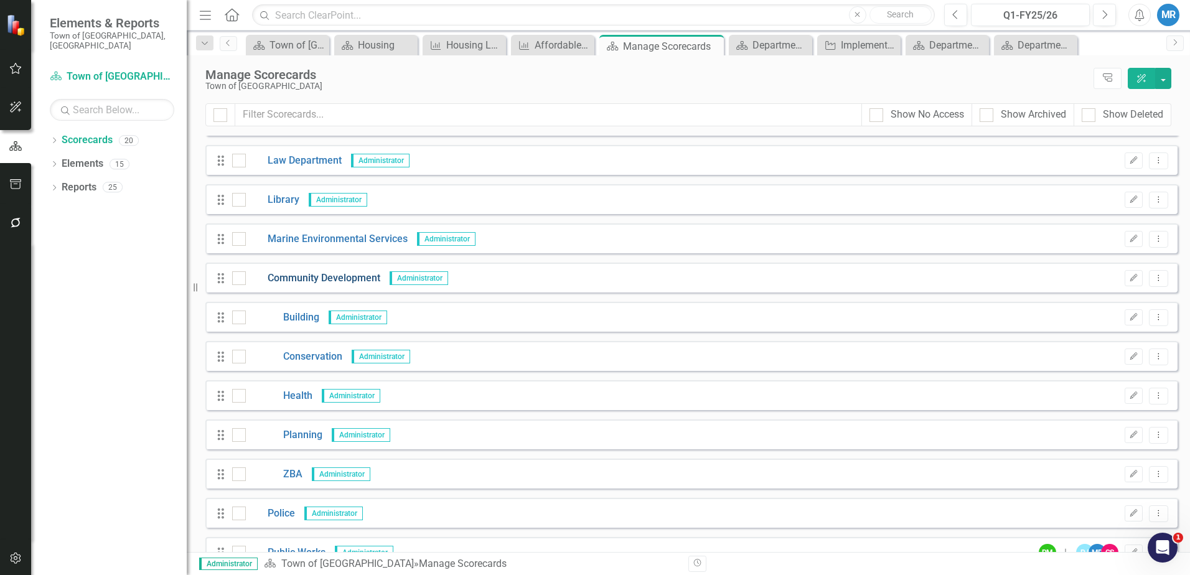
click at [338, 272] on link "Community Development" at bounding box center [313, 278] width 134 height 14
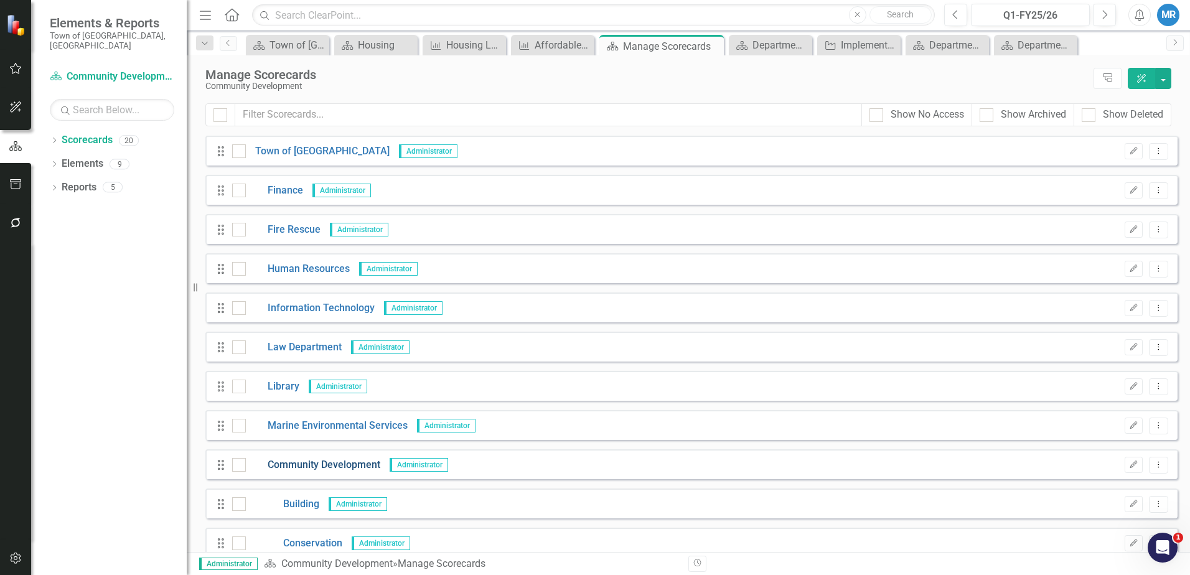
click at [355, 462] on link "Community Development" at bounding box center [313, 465] width 134 height 14
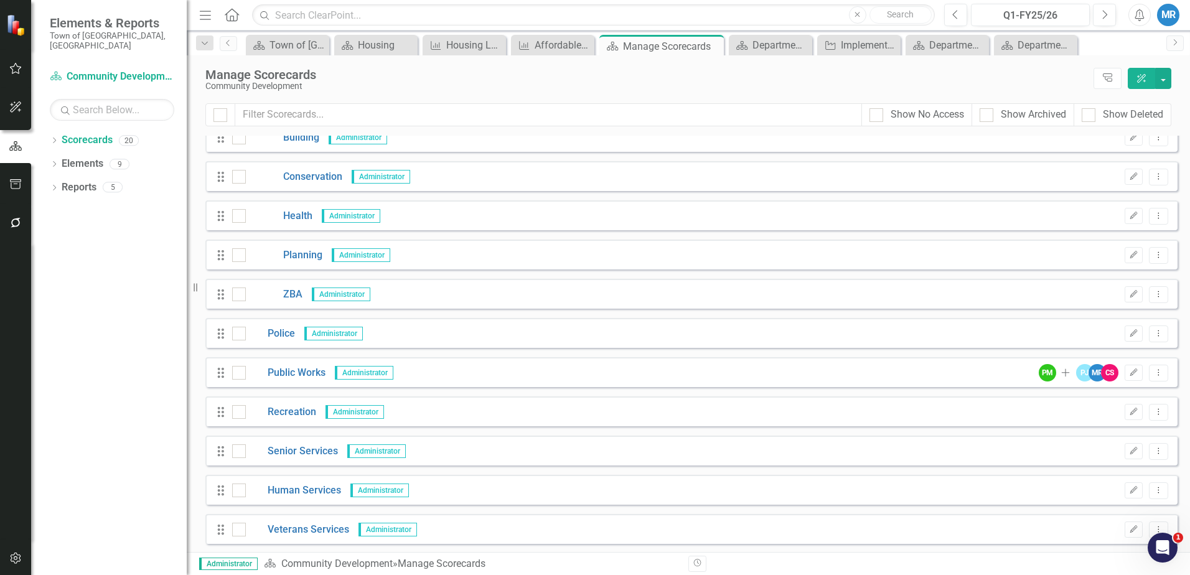
scroll to position [368, 0]
click at [299, 253] on link "Planning" at bounding box center [284, 254] width 77 height 14
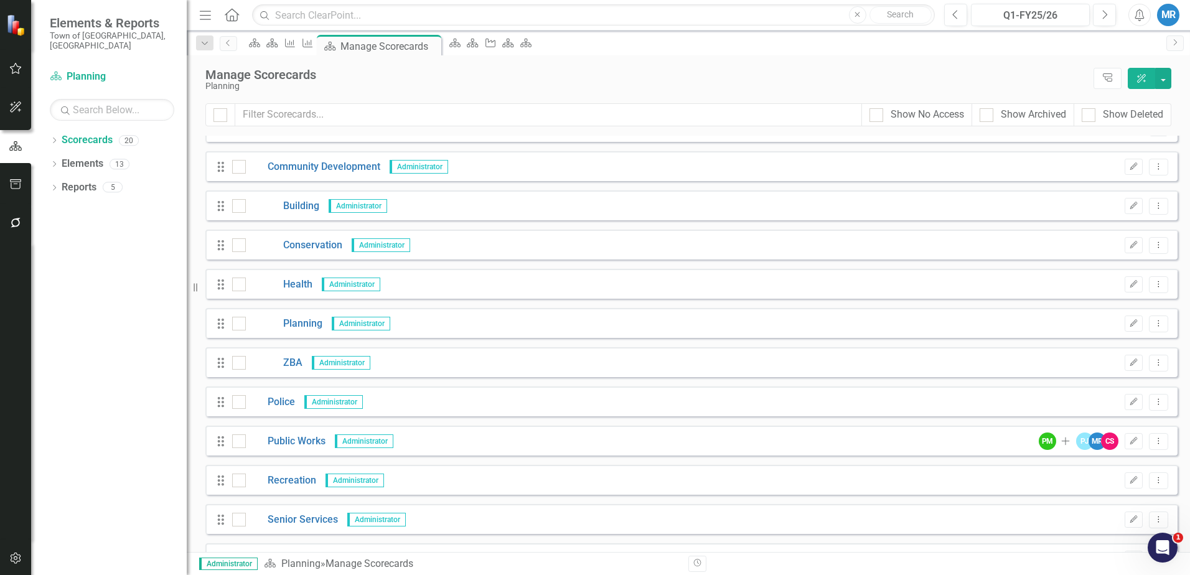
scroll to position [311, 0]
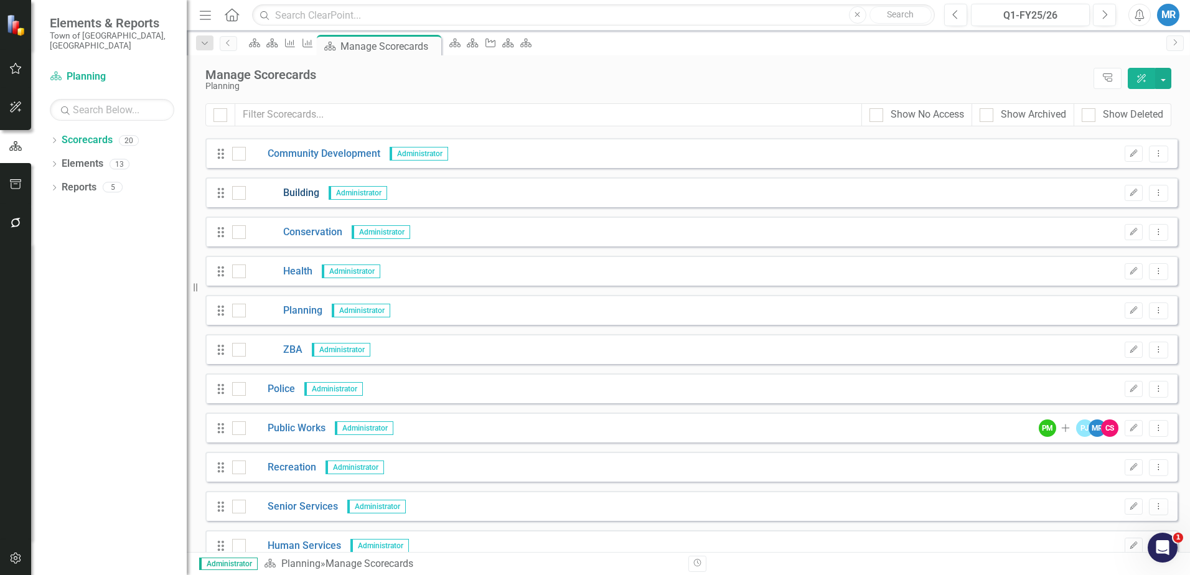
click at [299, 189] on link "Building" at bounding box center [282, 193] width 73 height 14
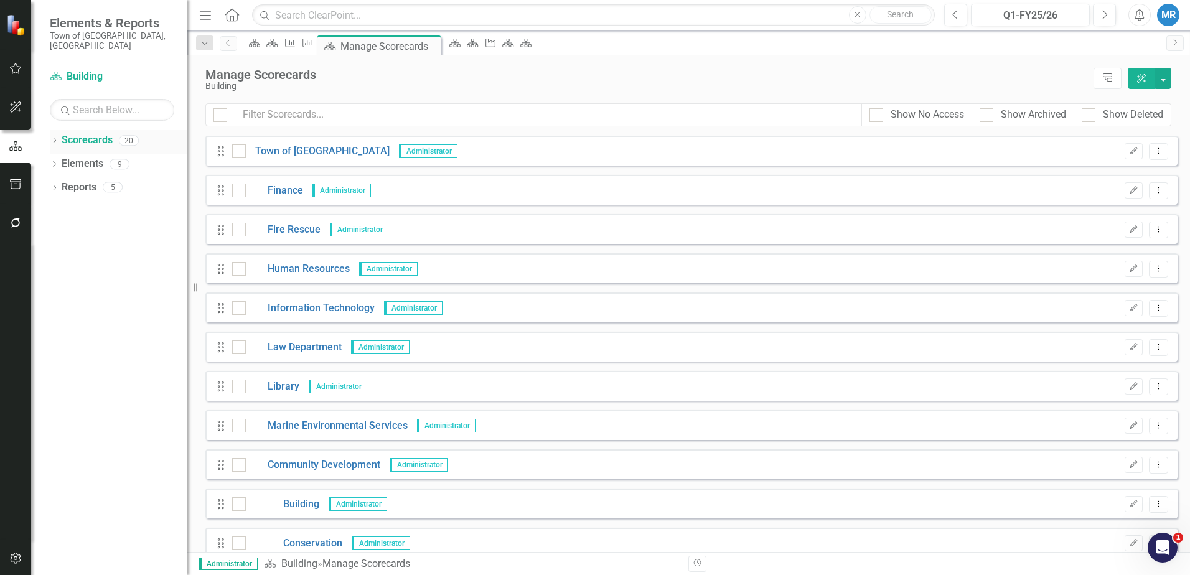
click at [103, 133] on link "Scorecards" at bounding box center [87, 140] width 51 height 14
click at [83, 157] on link "Elements" at bounding box center [83, 164] width 42 height 14
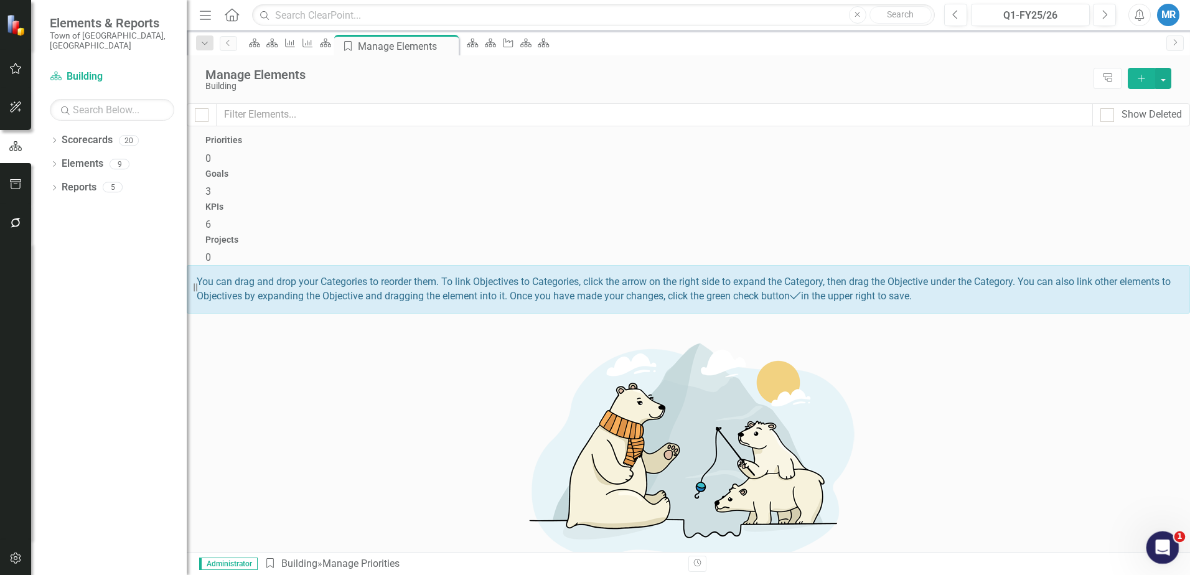
click at [1169, 544] on div "Open Intercom Messenger" at bounding box center [1160, 545] width 41 height 41
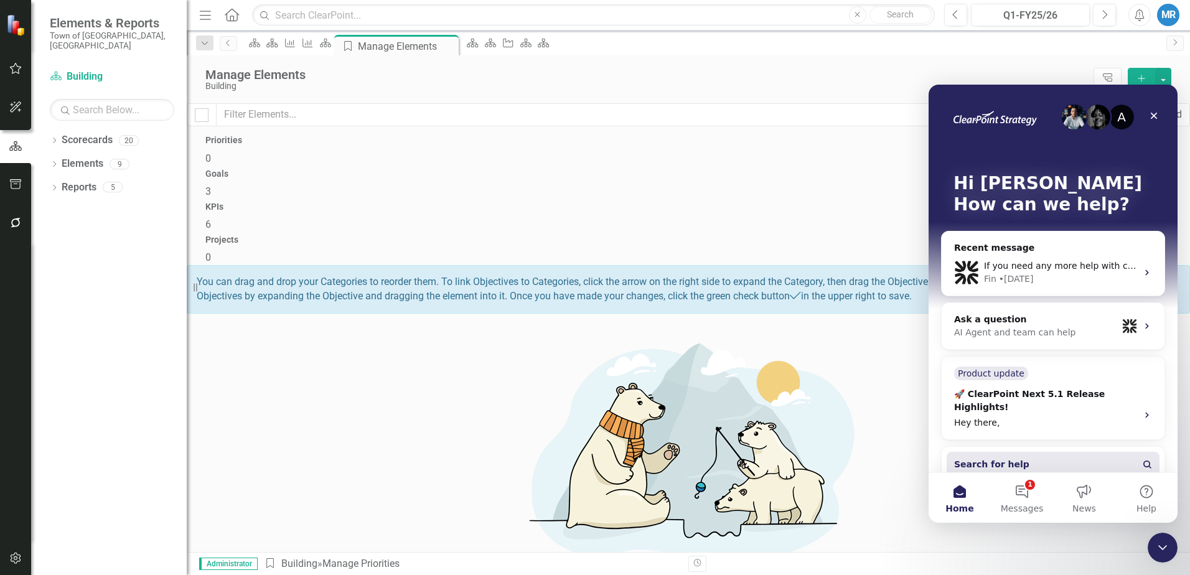
click at [1002, 458] on span "Search for help" at bounding box center [991, 464] width 75 height 13
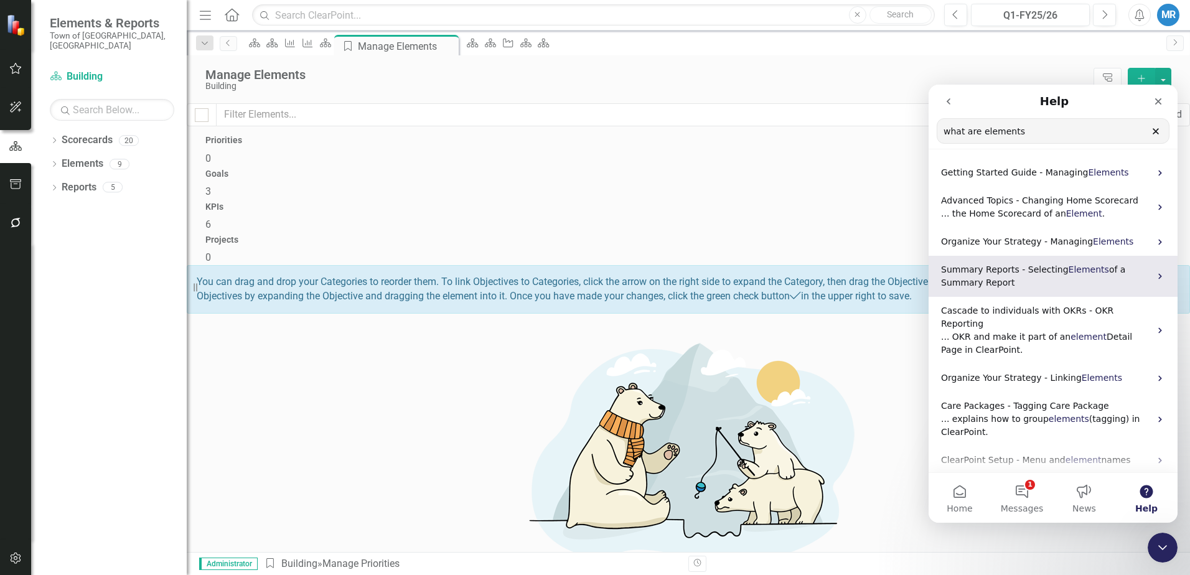
type input "what are elements"
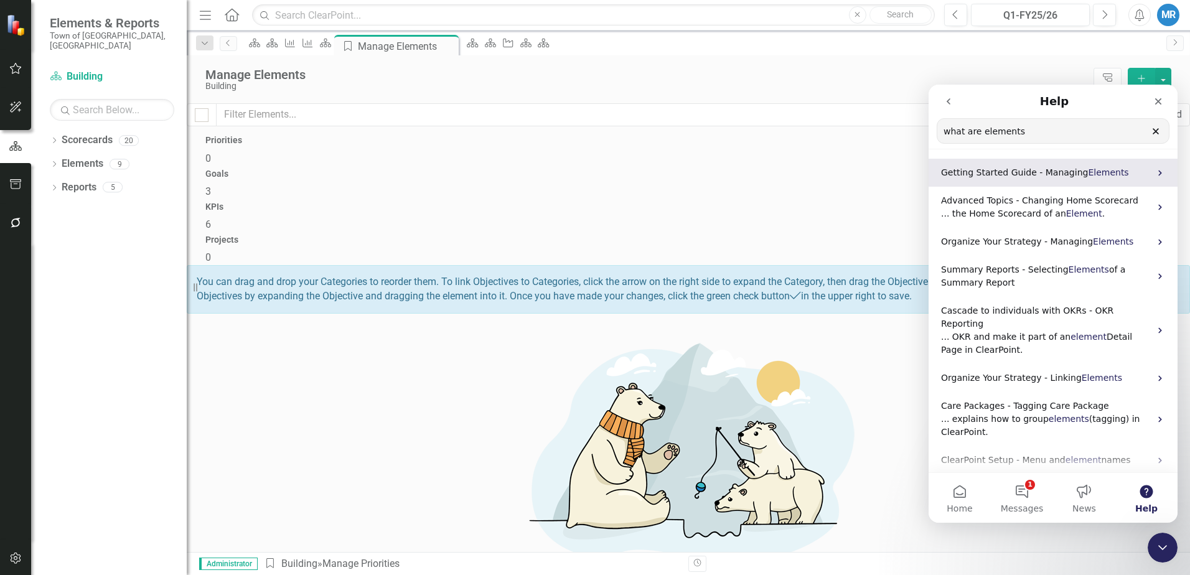
click at [1028, 172] on span "Getting Started Guide - Managing" at bounding box center [1014, 172] width 147 height 10
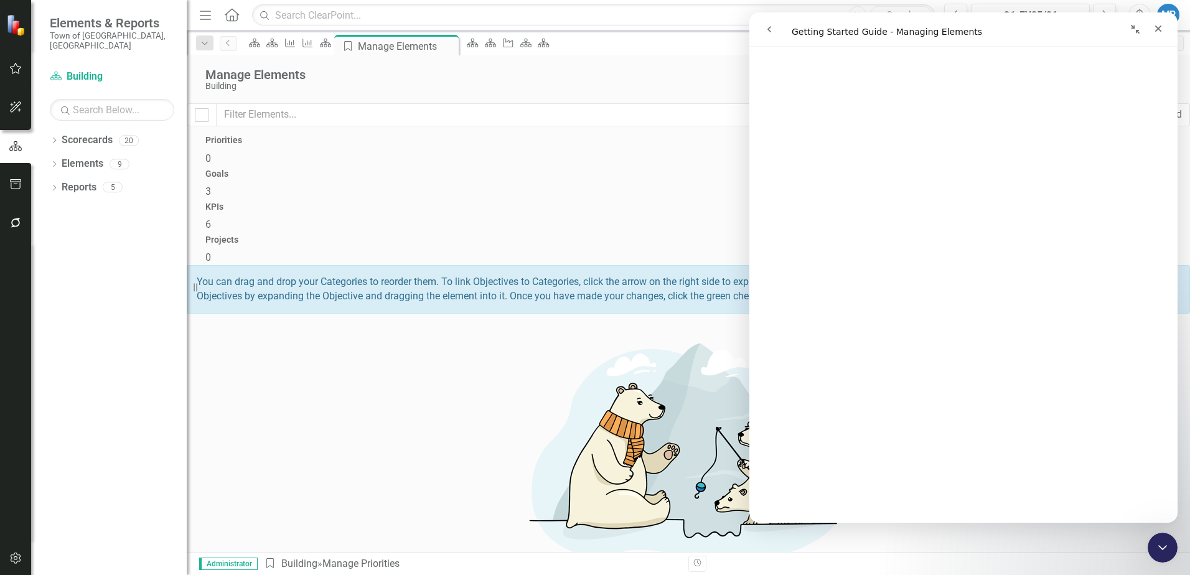
scroll to position [683, 0]
click at [1157, 29] on icon "Close" at bounding box center [1158, 29] width 7 height 7
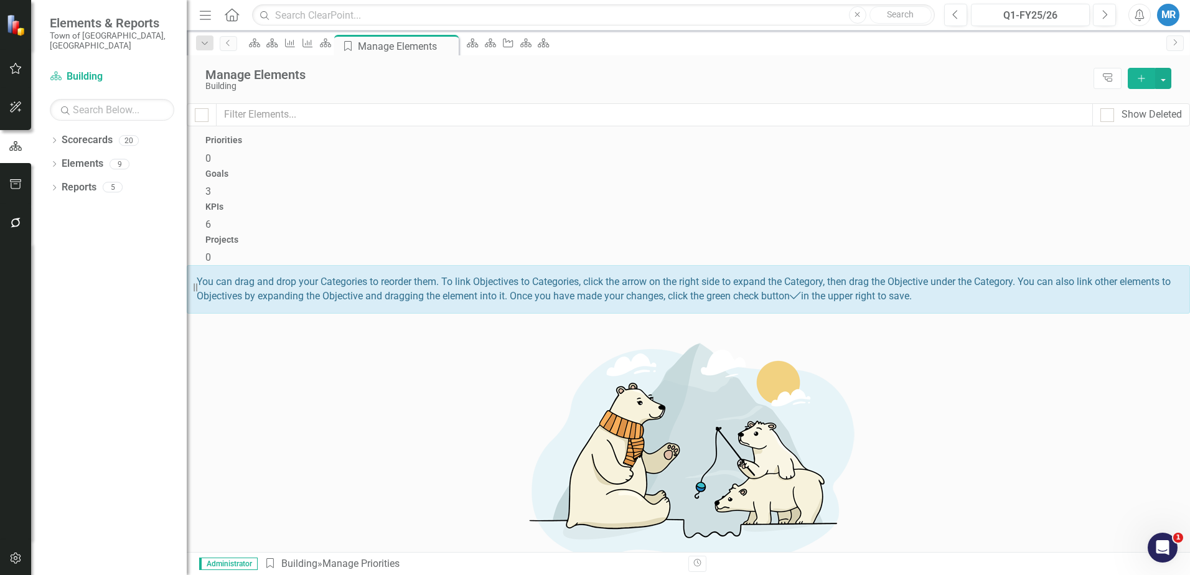
scroll to position [0, 0]
click at [211, 218] on span "6" at bounding box center [208, 224] width 6 height 12
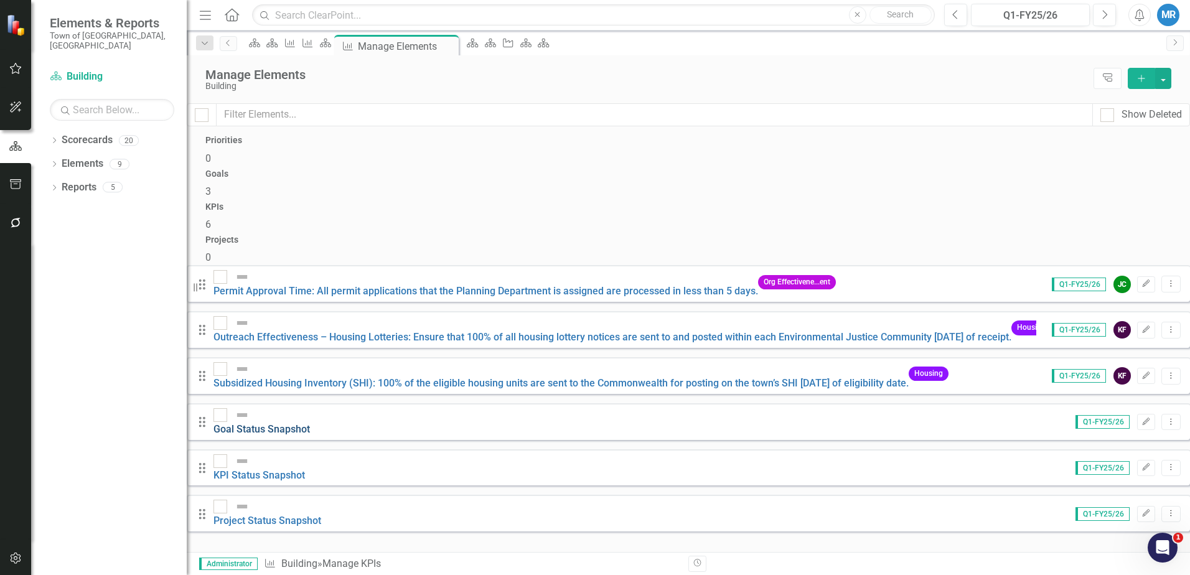
click at [310, 423] on link "Goal Status Snapshot" at bounding box center [261, 429] width 96 height 12
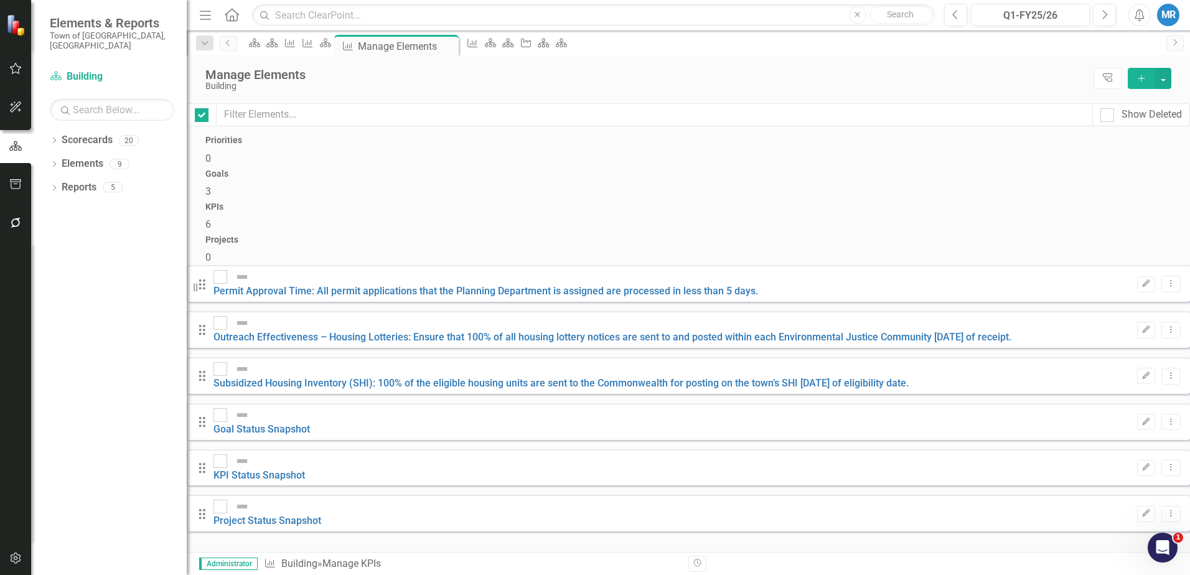
checkbox input "false"
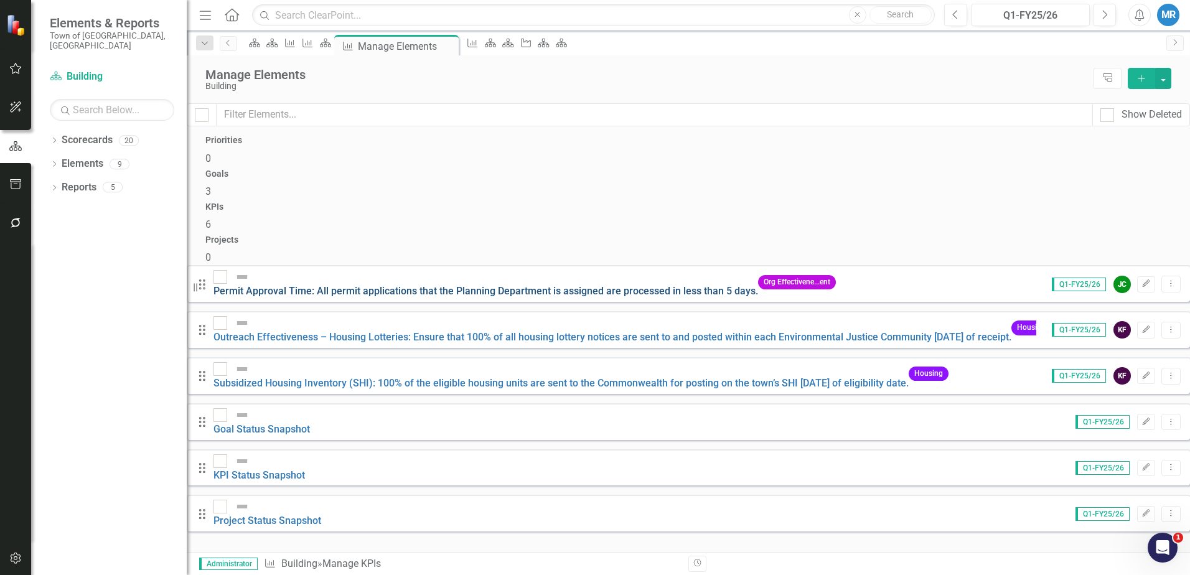
click at [536, 285] on link "Permit Approval Time: All permit applications that the Planning Department is a…" at bounding box center [485, 291] width 544 height 12
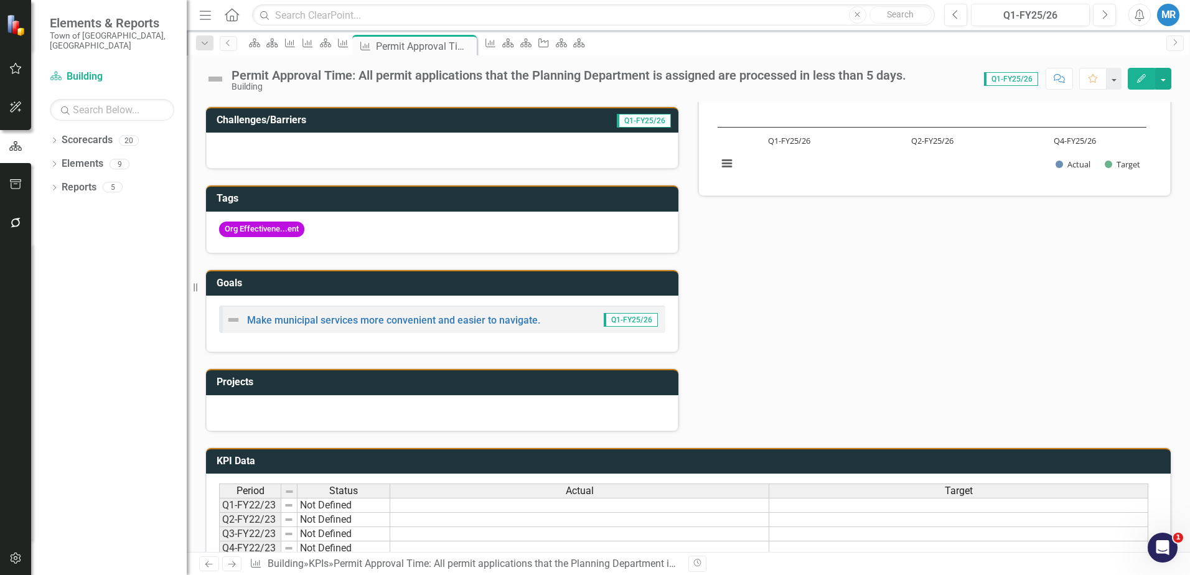
scroll to position [431, 0]
